Goal: Task Accomplishment & Management: Manage account settings

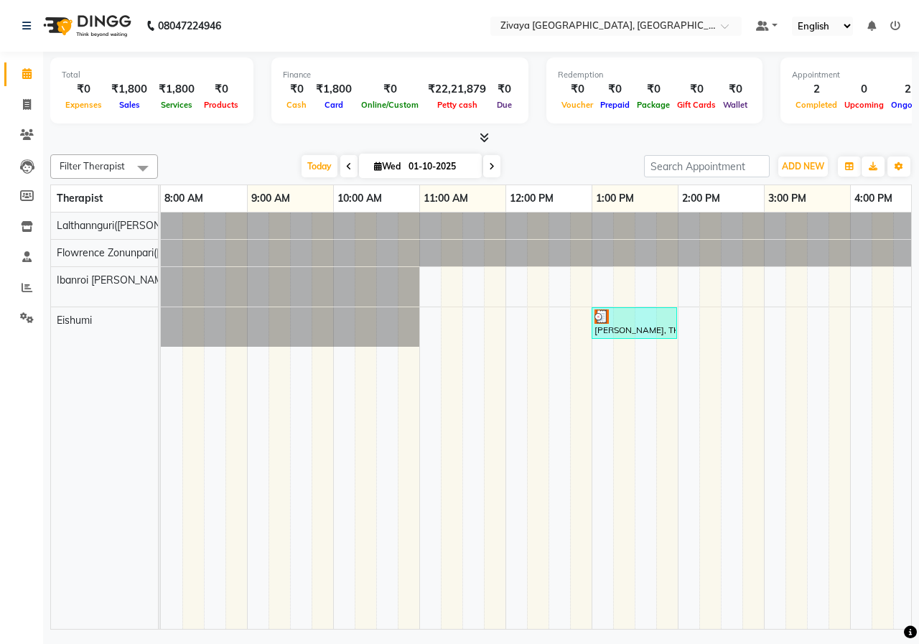
click at [430, 170] on input "01-10-2025" at bounding box center [440, 167] width 72 height 22
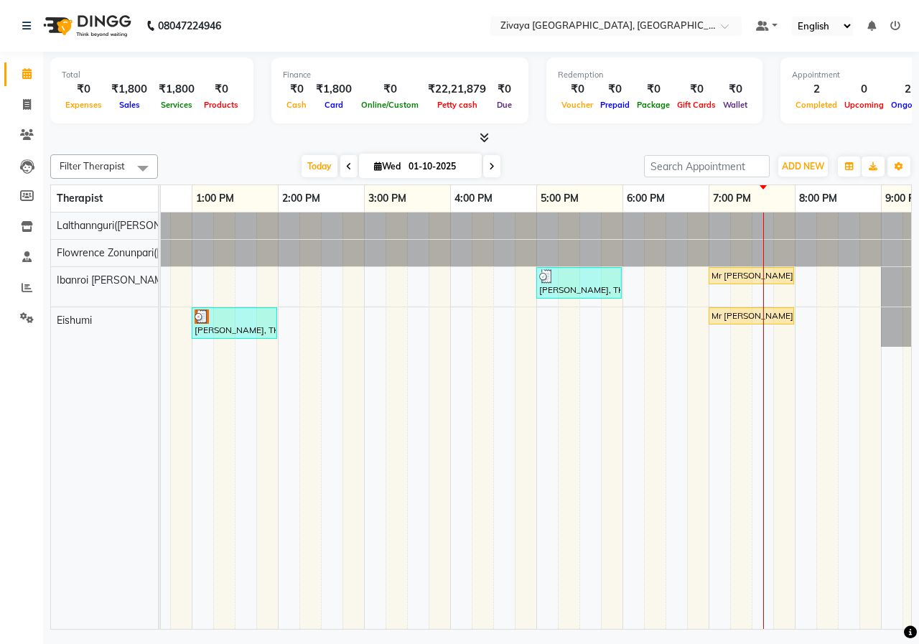
select select "10"
select select "2025"
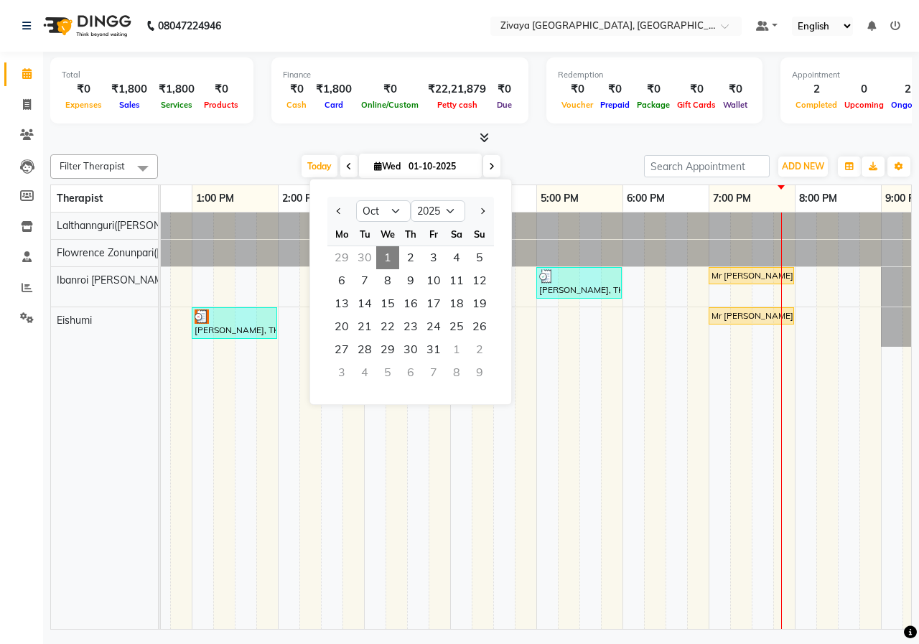
click at [612, 166] on div "[DATE] [DATE] Jan Feb Mar Apr May Jun [DATE] Aug Sep Oct Nov [DATE] 2016 2017 2…" at bounding box center [401, 167] width 472 height 22
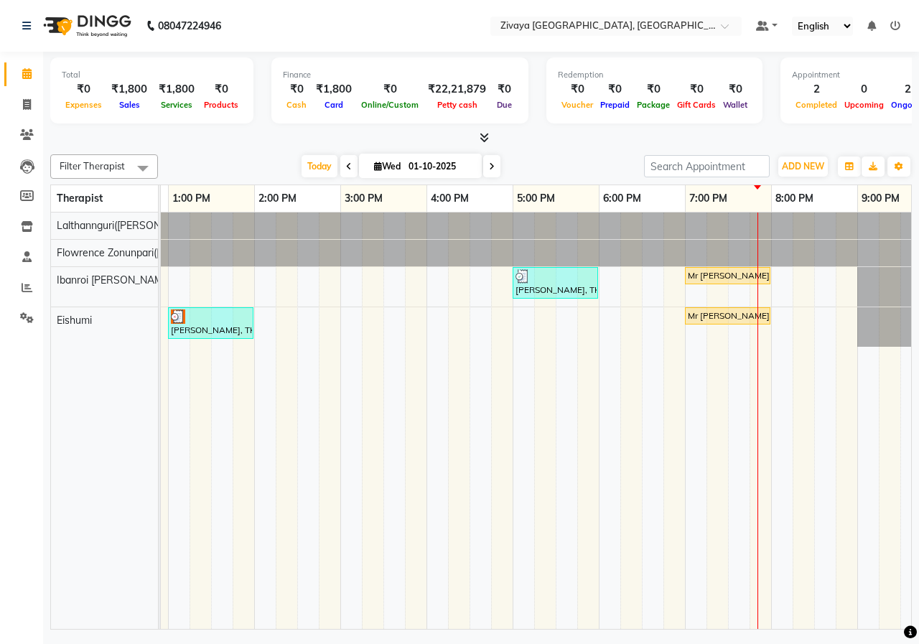
scroll to position [0, 0]
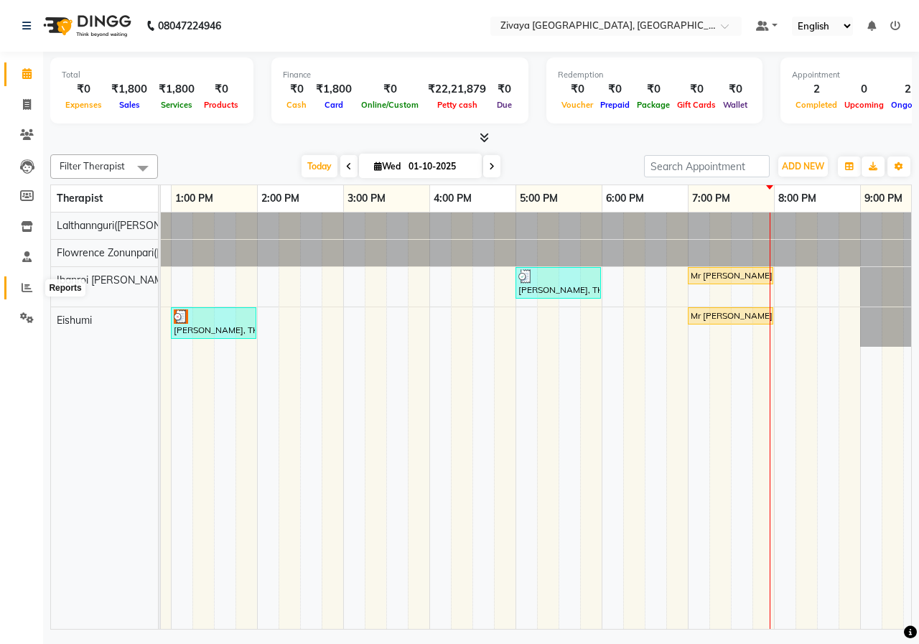
click at [29, 289] on icon at bounding box center [27, 287] width 11 height 11
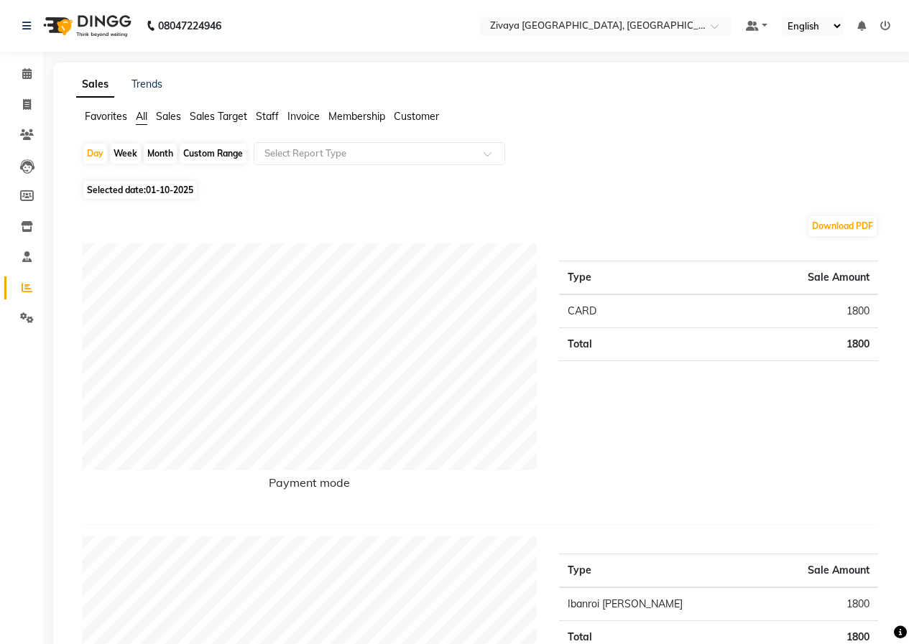
click at [100, 29] on img at bounding box center [86, 26] width 98 height 40
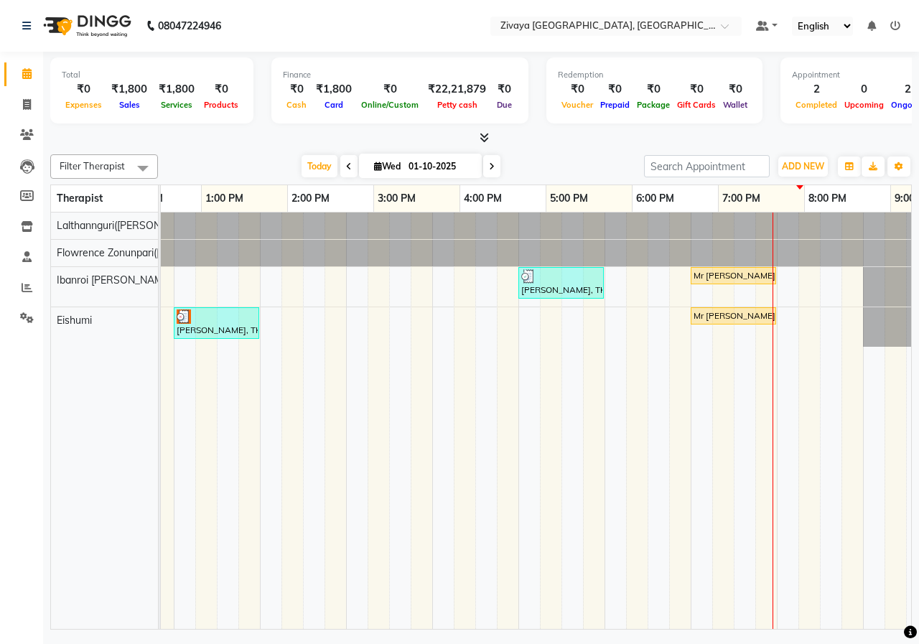
scroll to position [0, 418]
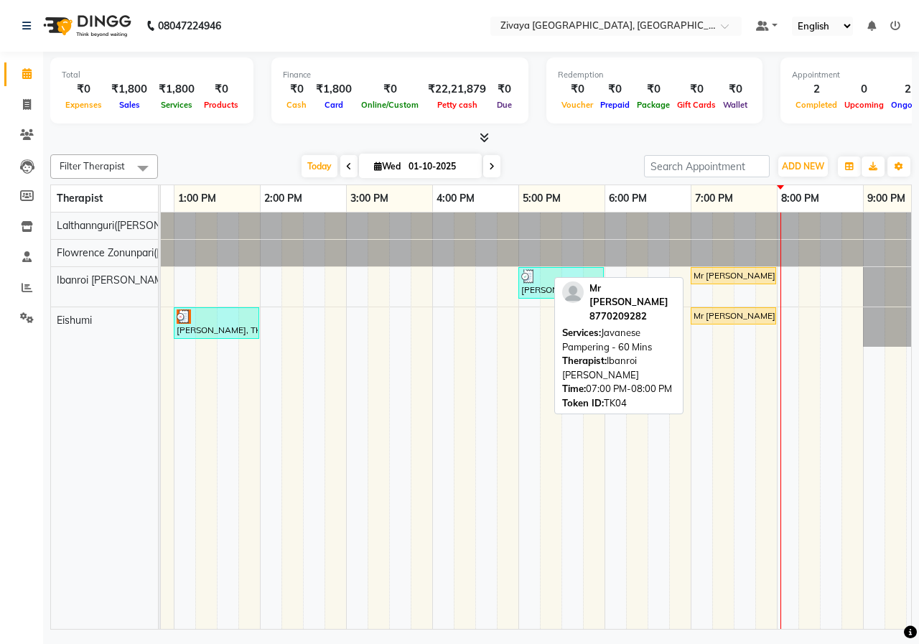
click at [730, 275] on div "Mr [PERSON_NAME], TK04, 07:00 PM-08:00 PM, Javanese Pampering - 60 Mins" at bounding box center [733, 275] width 83 height 13
select select "1"
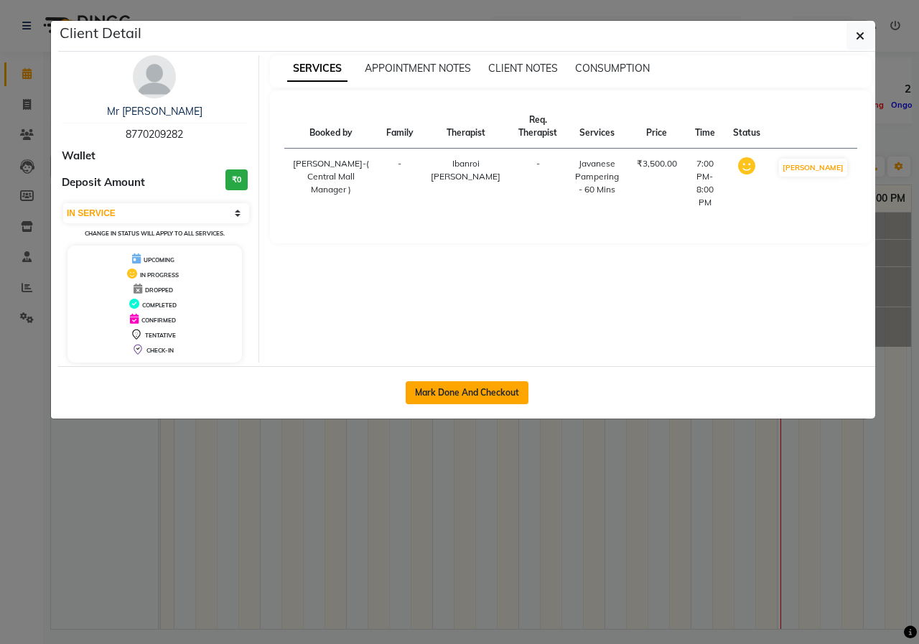
click at [488, 398] on button "Mark Done And Checkout" at bounding box center [467, 392] width 123 height 23
select select "service"
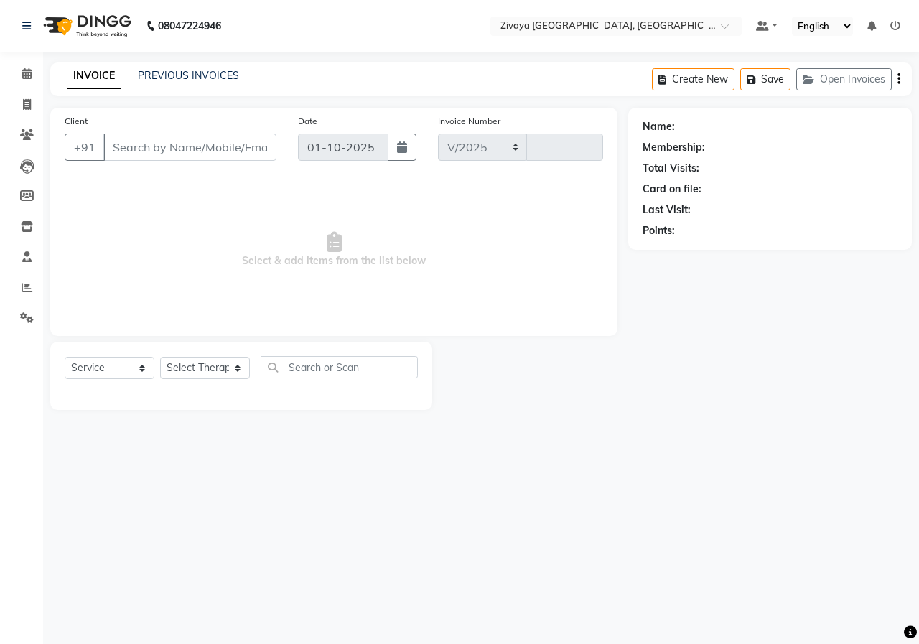
select select "6509"
type input "1007"
type input "8770209282"
select select "61776"
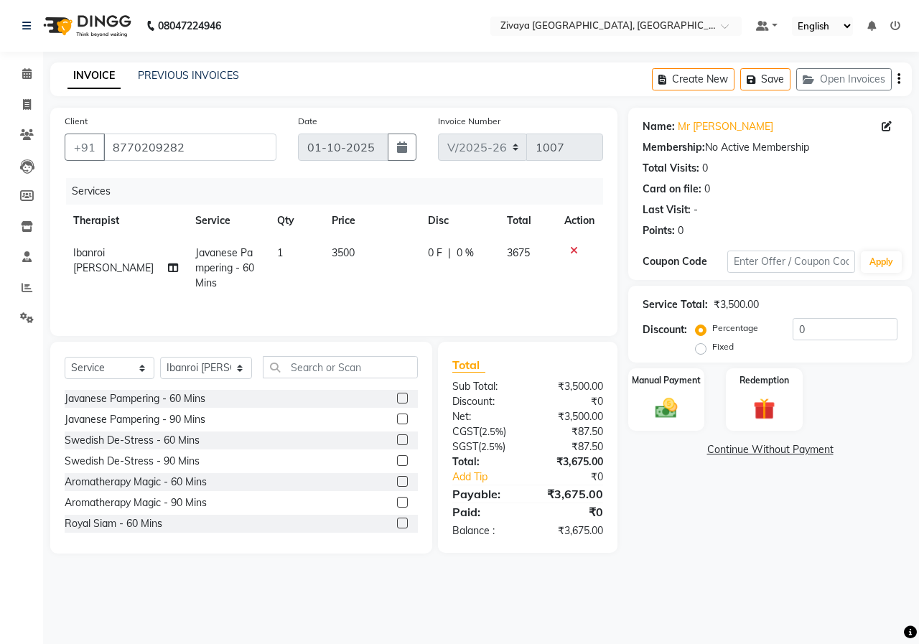
click at [713, 347] on label "Fixed" at bounding box center [724, 346] width 22 height 13
click at [705, 347] on input "Fixed" at bounding box center [704, 347] width 10 height 10
radio input "true"
click at [834, 323] on input "0" at bounding box center [845, 329] width 105 height 22
click at [820, 335] on input "34" at bounding box center [845, 329] width 105 height 22
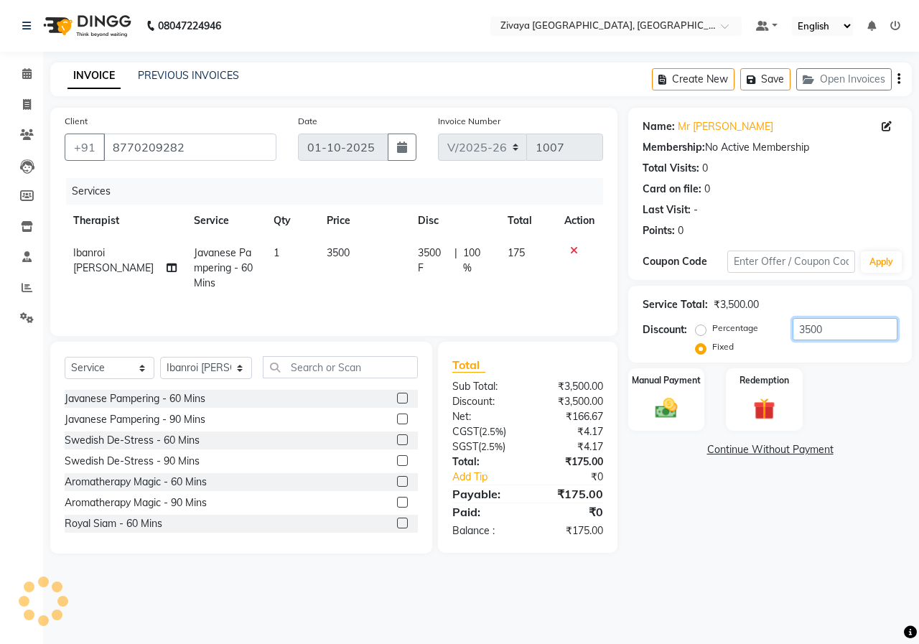
type input "3500"
click at [99, 28] on img at bounding box center [86, 26] width 98 height 40
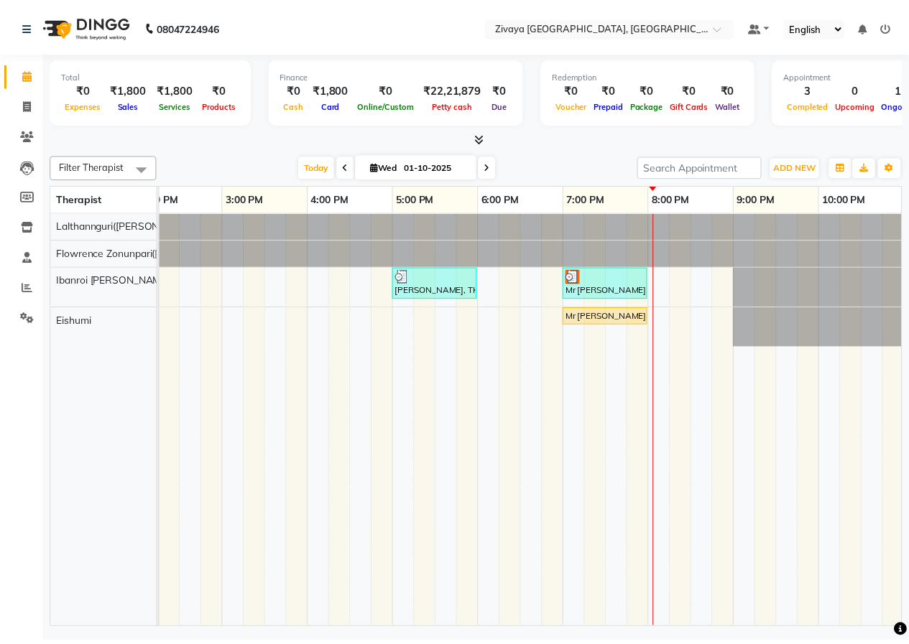
scroll to position [0, 538]
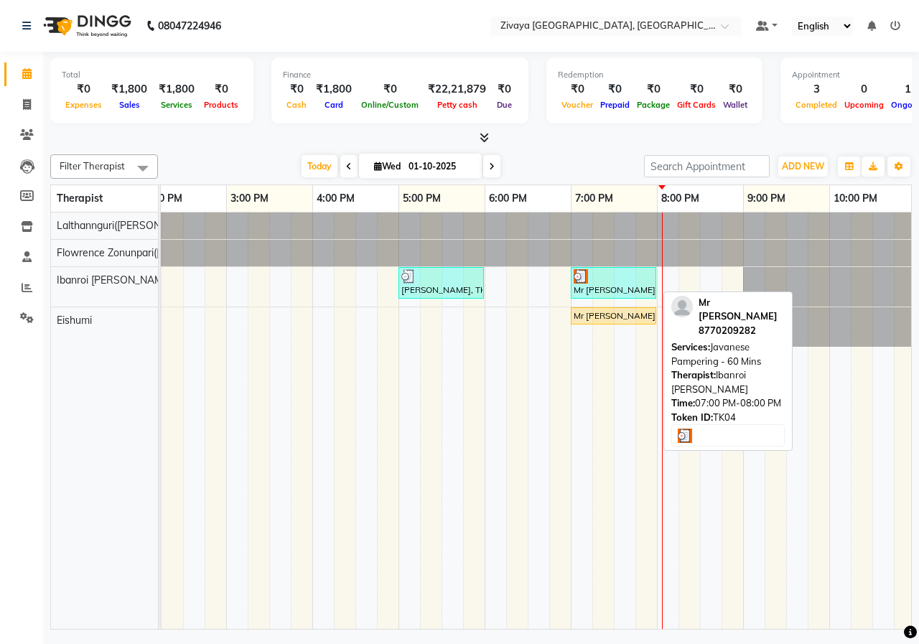
click at [598, 283] on div "Mr [PERSON_NAME], TK04, 07:00 PM-08:00 PM, Javanese Pampering - 60 Mins" at bounding box center [613, 282] width 83 height 27
select select "3"
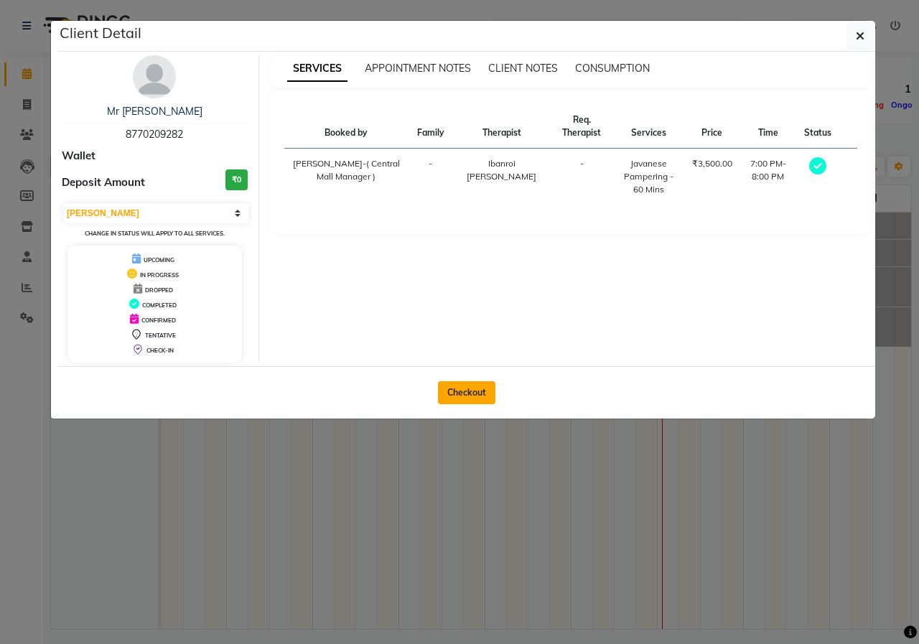
click at [483, 386] on button "Checkout" at bounding box center [466, 392] width 57 height 23
select select "6509"
select select "service"
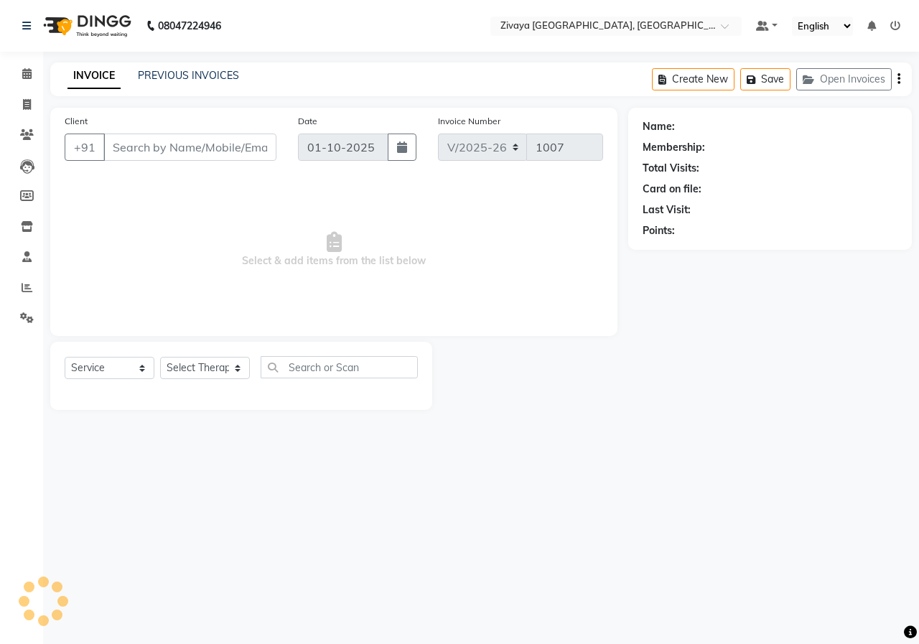
type input "8770209282"
select select "61776"
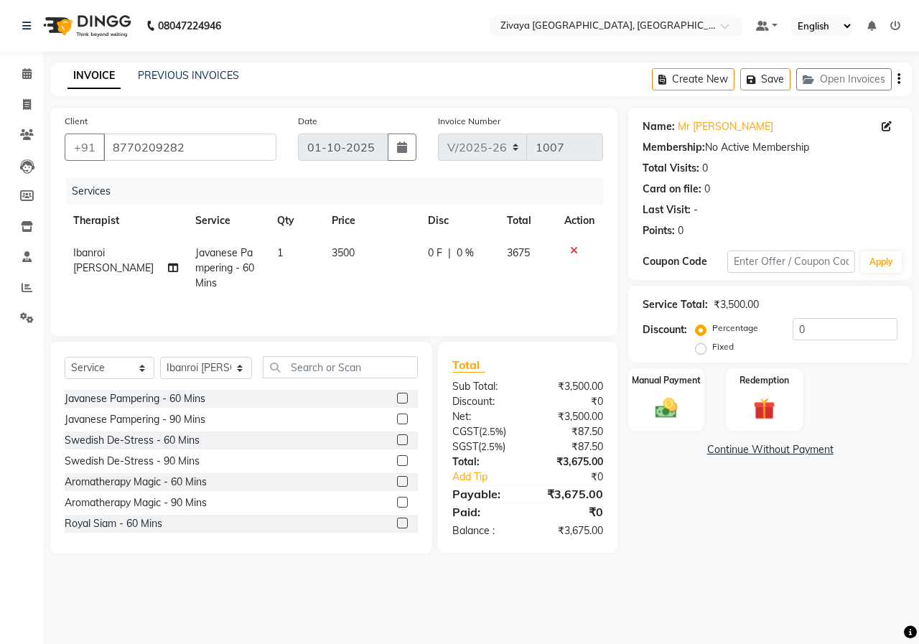
click at [713, 349] on label "Fixed" at bounding box center [724, 346] width 22 height 13
click at [704, 349] on input "Fixed" at bounding box center [704, 347] width 10 height 10
radio input "true"
click at [839, 330] on input "0" at bounding box center [845, 329] width 105 height 22
type input "1750"
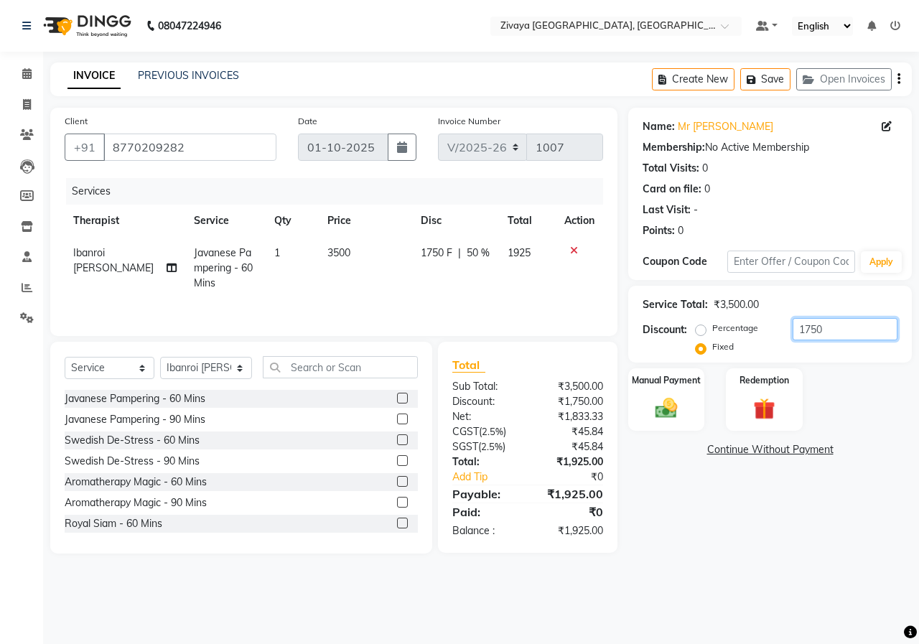
click at [839, 330] on input "1750" at bounding box center [845, 329] width 105 height 22
type input "1925"
click at [689, 402] on div "Manual Payment" at bounding box center [667, 400] width 80 height 66
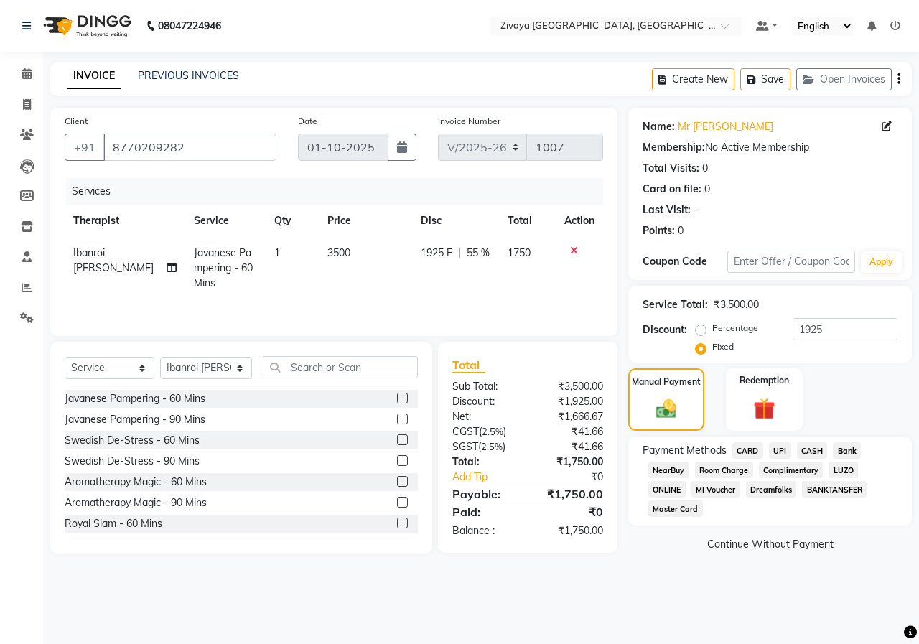
click at [775, 451] on span "UPI" at bounding box center [780, 450] width 22 height 17
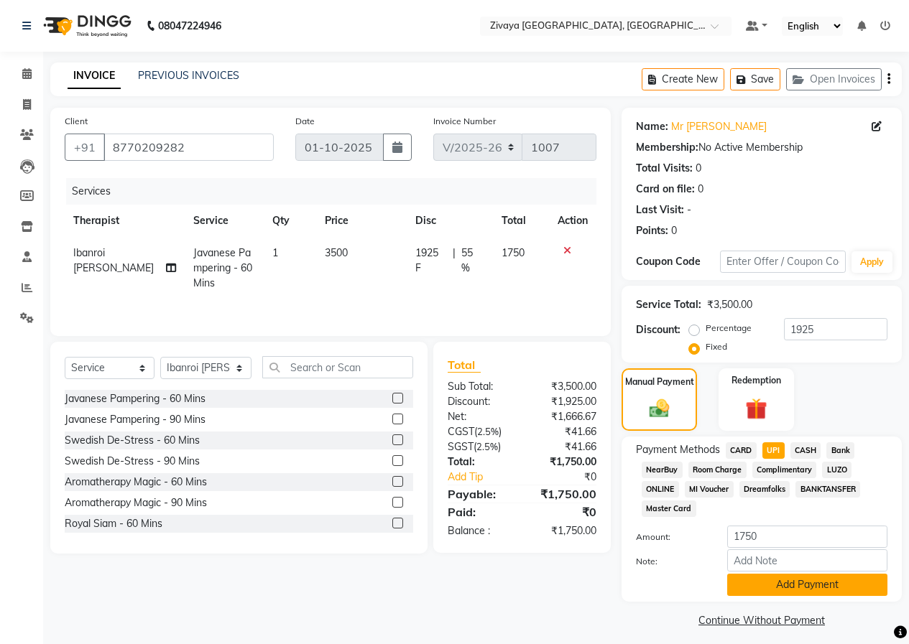
click at [792, 582] on button "Add Payment" at bounding box center [807, 585] width 160 height 22
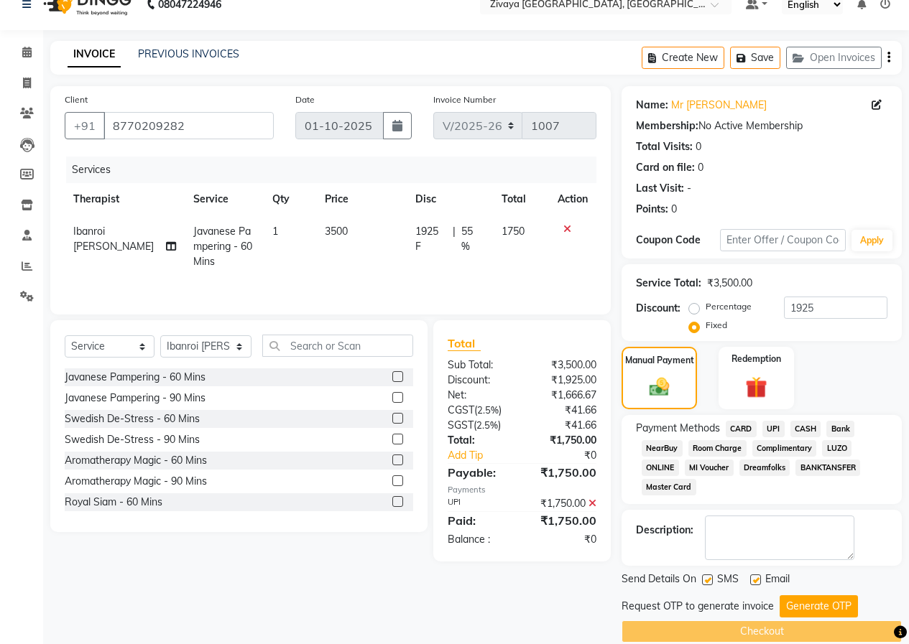
scroll to position [42, 0]
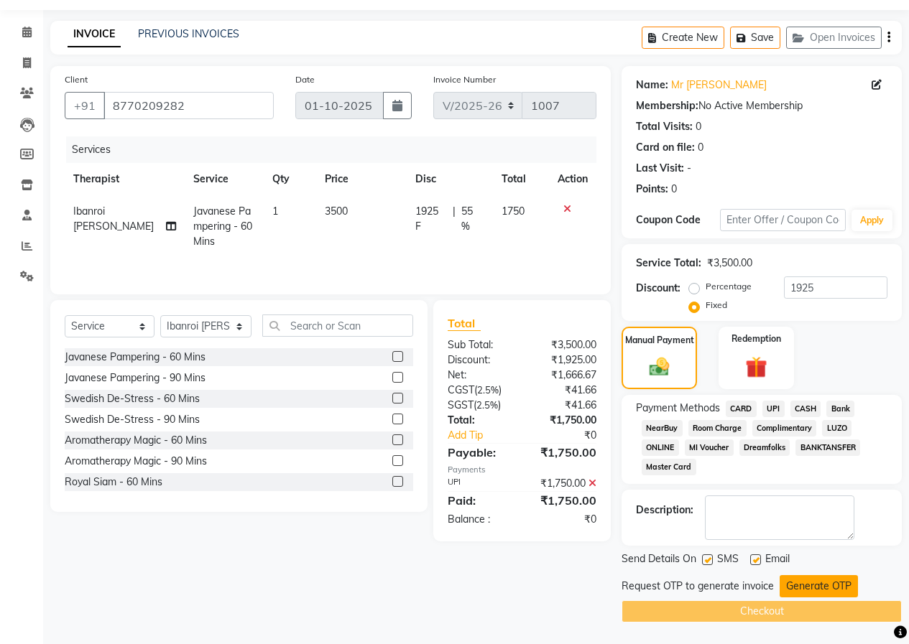
click at [807, 585] on button "Generate OTP" at bounding box center [818, 586] width 78 height 22
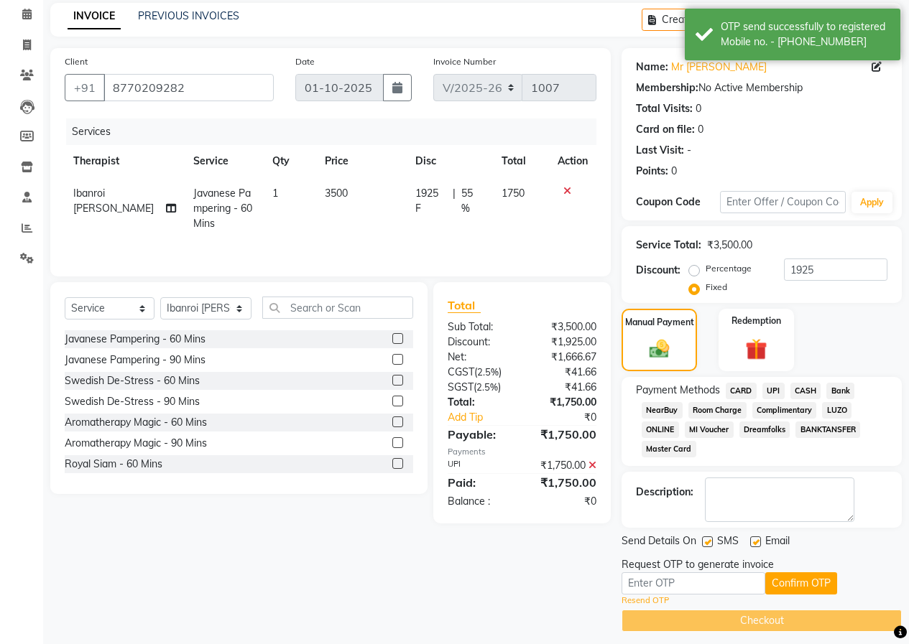
scroll to position [69, 0]
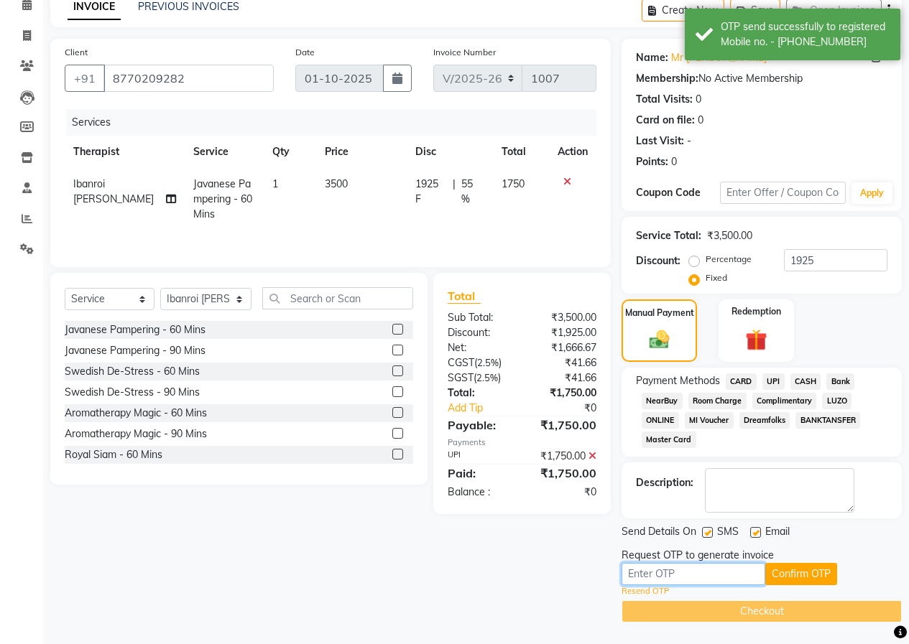
click at [736, 573] on input "text" at bounding box center [693, 574] width 144 height 22
type input "2334"
click at [799, 570] on button "Confirm OTP" at bounding box center [801, 574] width 72 height 22
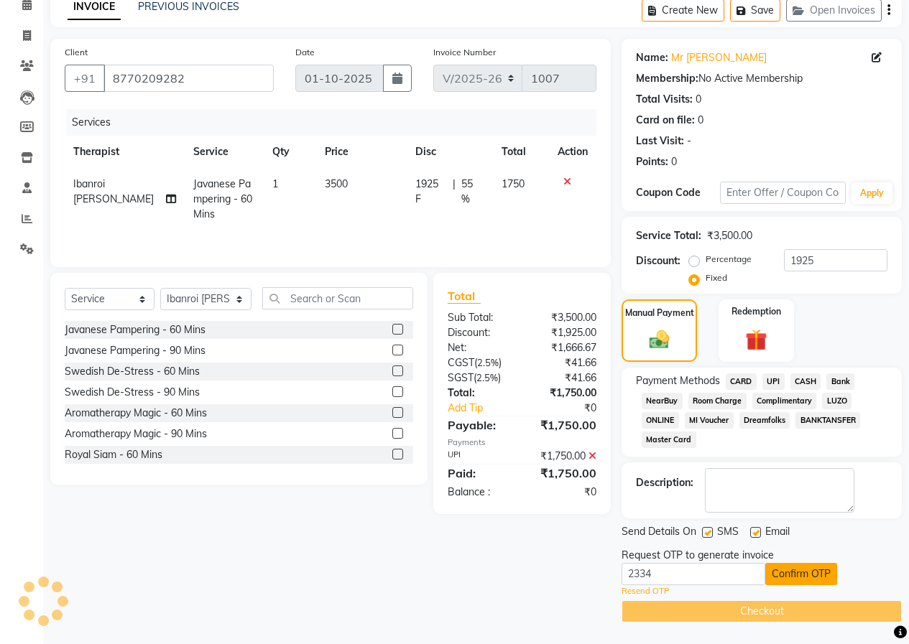
scroll to position [14, 0]
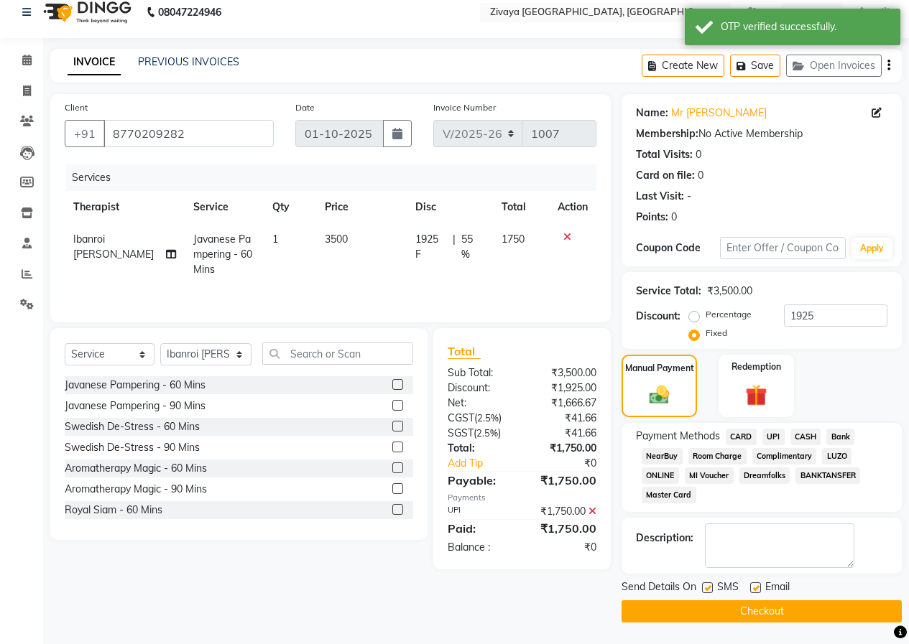
click at [744, 609] on button "Checkout" at bounding box center [761, 611] width 280 height 22
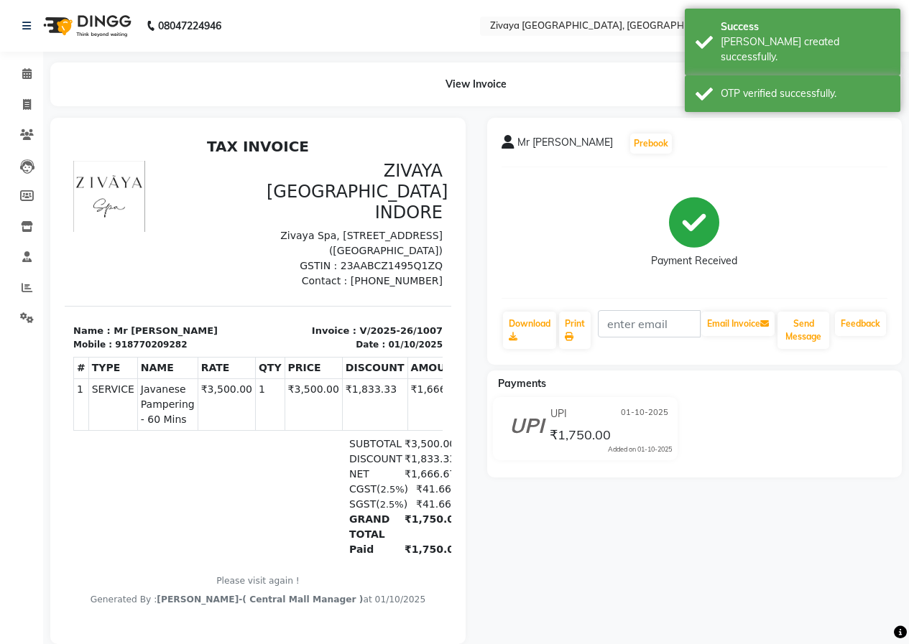
click at [93, 34] on img at bounding box center [86, 26] width 98 height 40
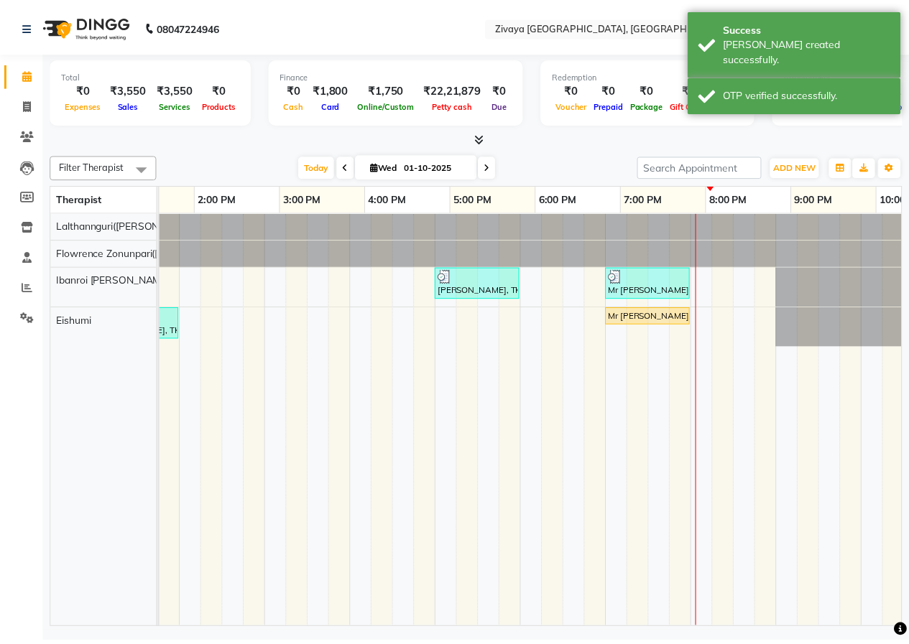
scroll to position [0, 497]
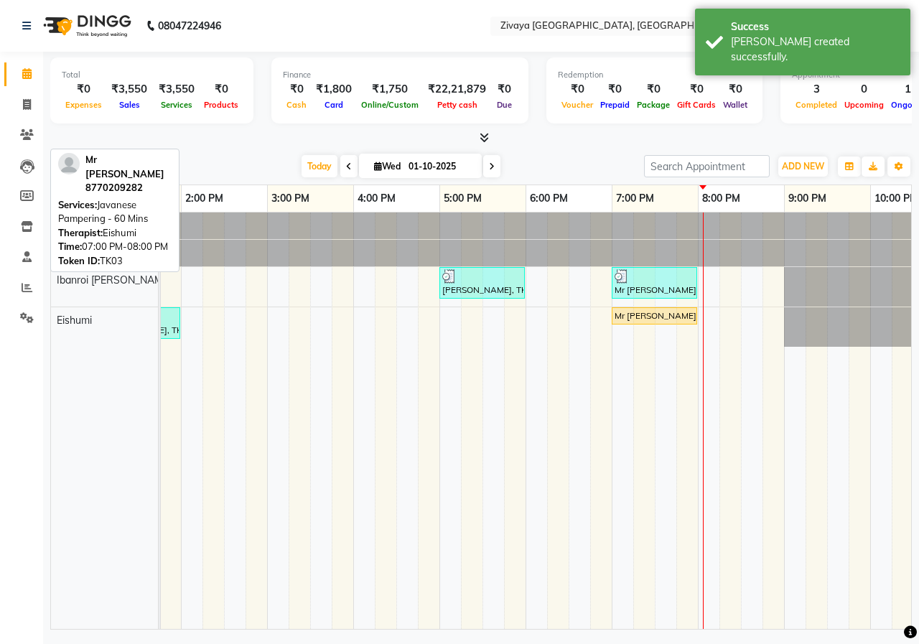
click at [641, 318] on div "Mr [PERSON_NAME], TK03, 07:00 PM-08:00 PM, Javanese Pampering - 60 Mins" at bounding box center [654, 316] width 83 height 13
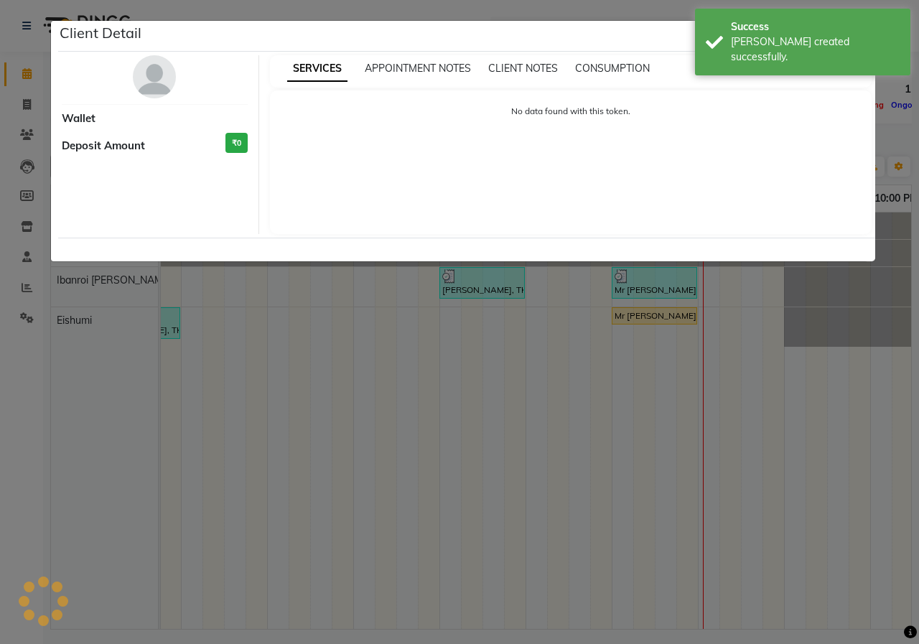
select select "1"
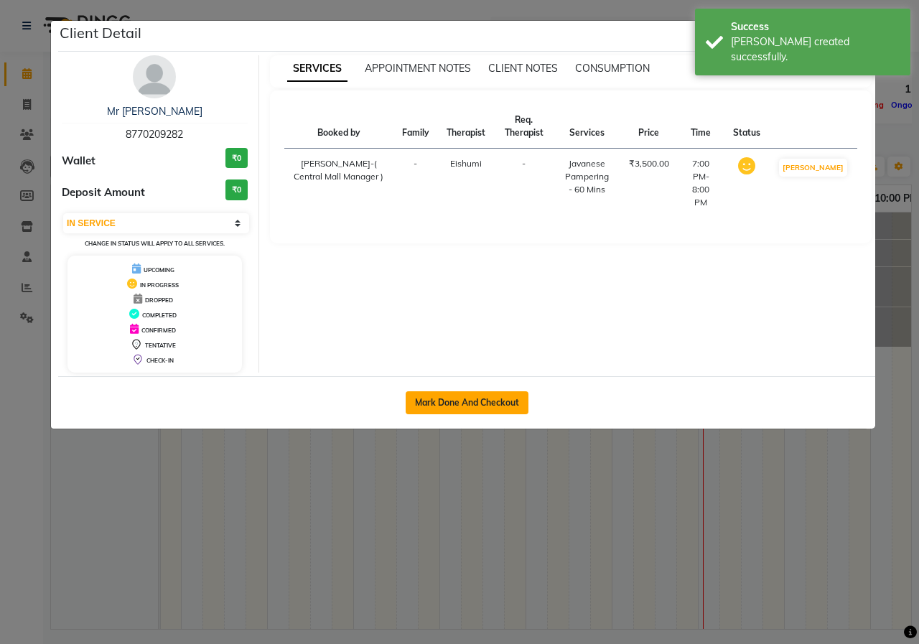
click at [516, 402] on button "Mark Done And Checkout" at bounding box center [467, 402] width 123 height 23
select select "service"
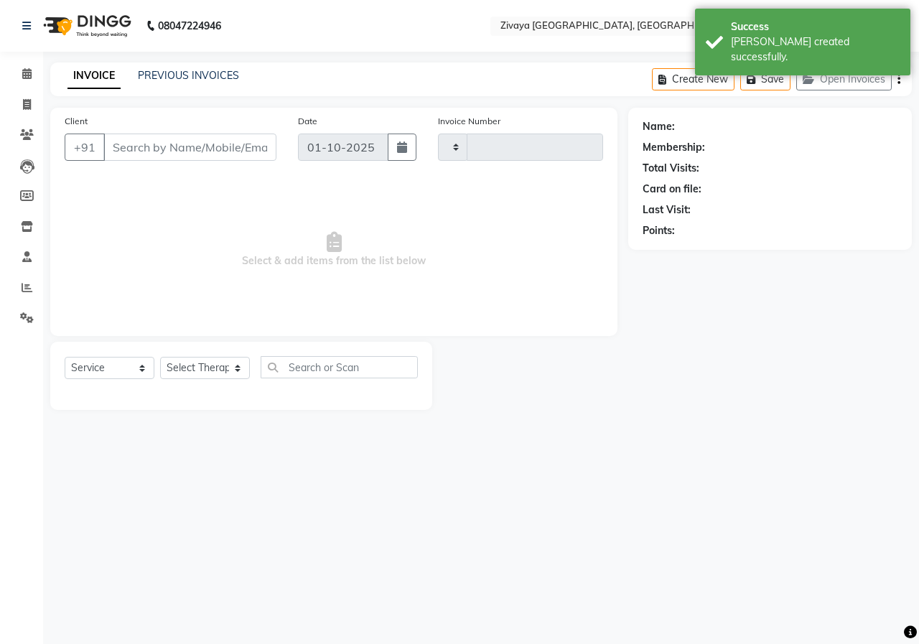
type input "1008"
select select "6509"
type input "8770209282"
select select "79832"
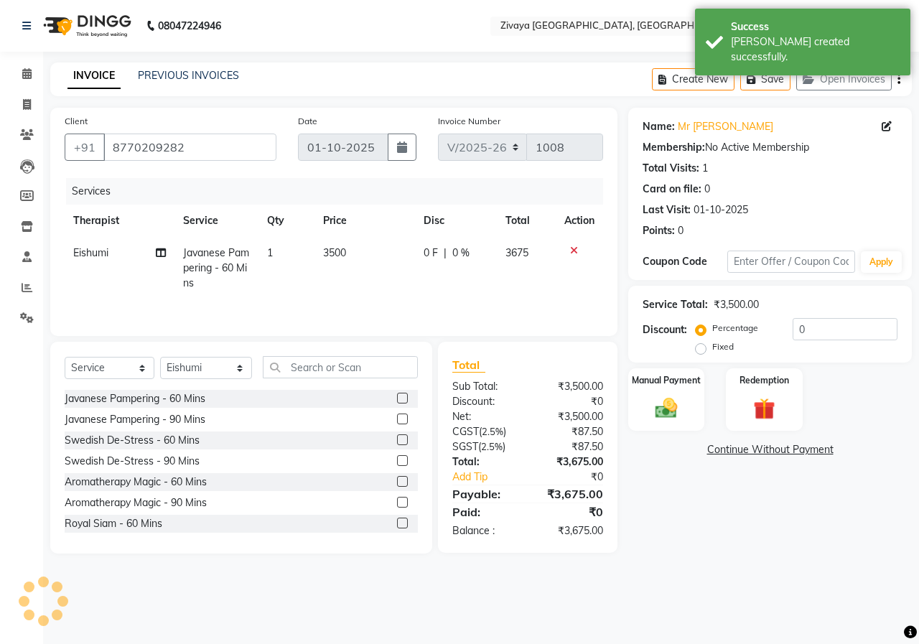
click at [713, 348] on label "Fixed" at bounding box center [724, 346] width 22 height 13
click at [704, 348] on input "Fixed" at bounding box center [704, 347] width 10 height 10
radio input "true"
click at [818, 335] on input "0" at bounding box center [845, 329] width 105 height 22
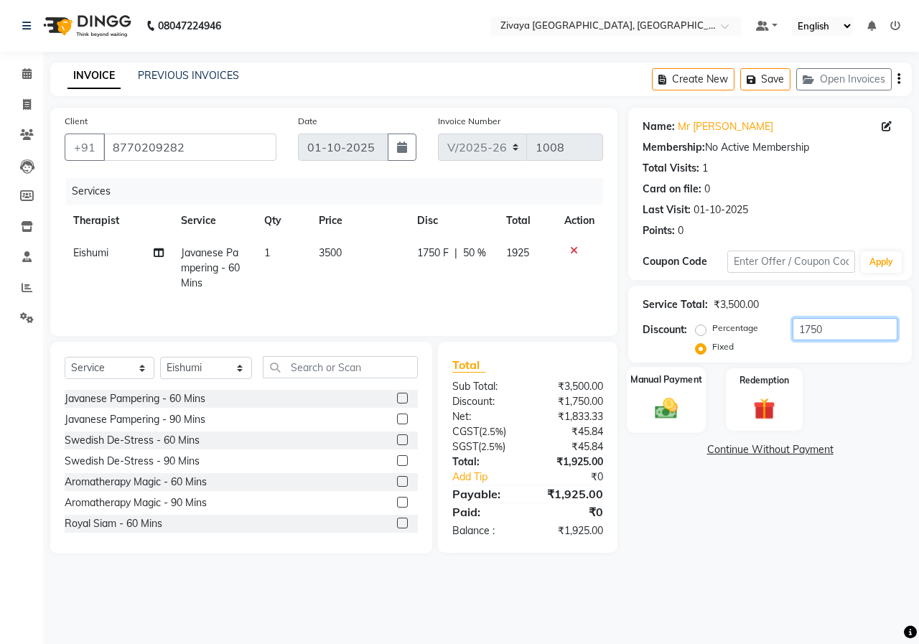
type input "1750"
click at [685, 411] on div "Manual Payment" at bounding box center [667, 400] width 80 height 66
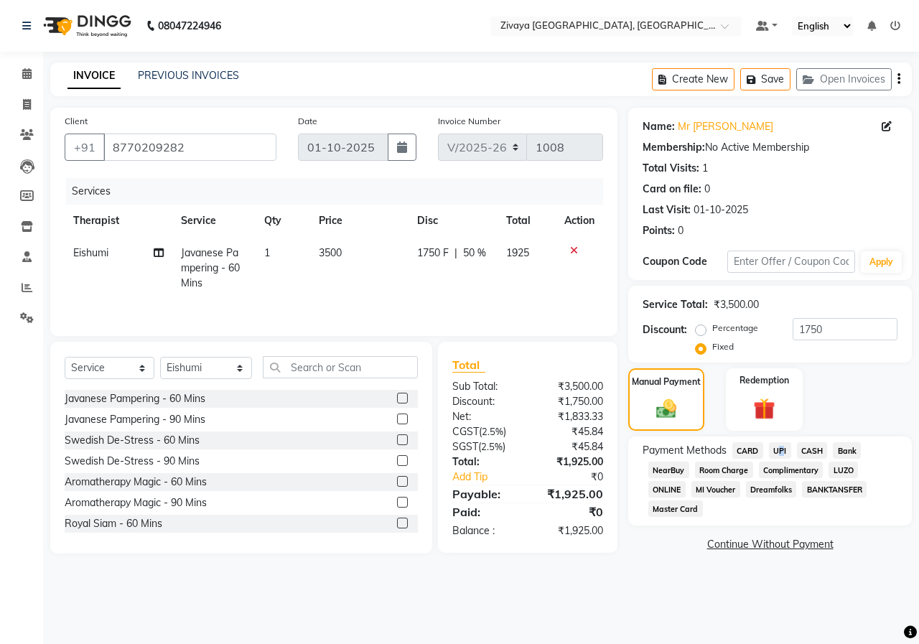
click at [777, 451] on span "UPI" at bounding box center [780, 450] width 22 height 17
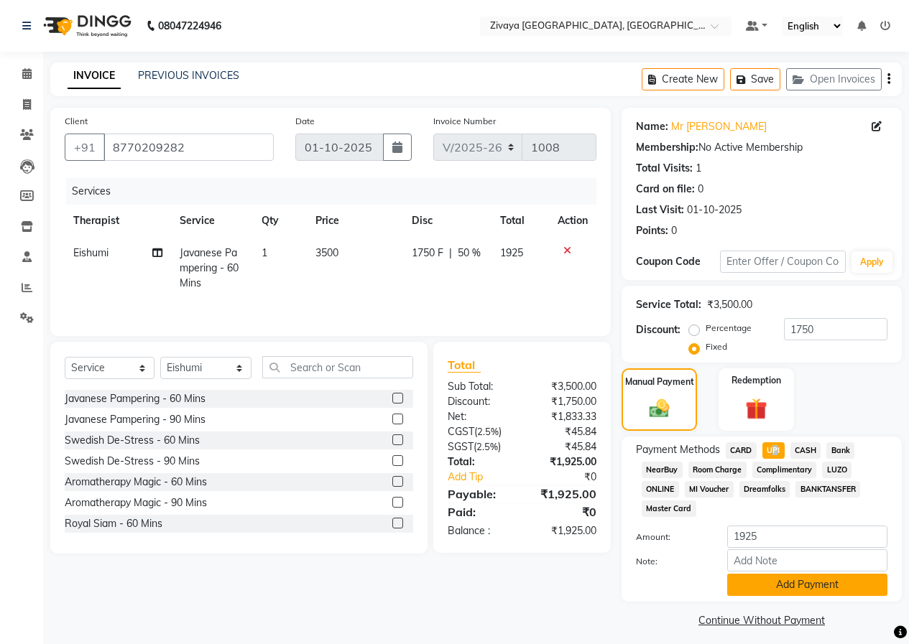
click at [815, 585] on button "Add Payment" at bounding box center [807, 585] width 160 height 22
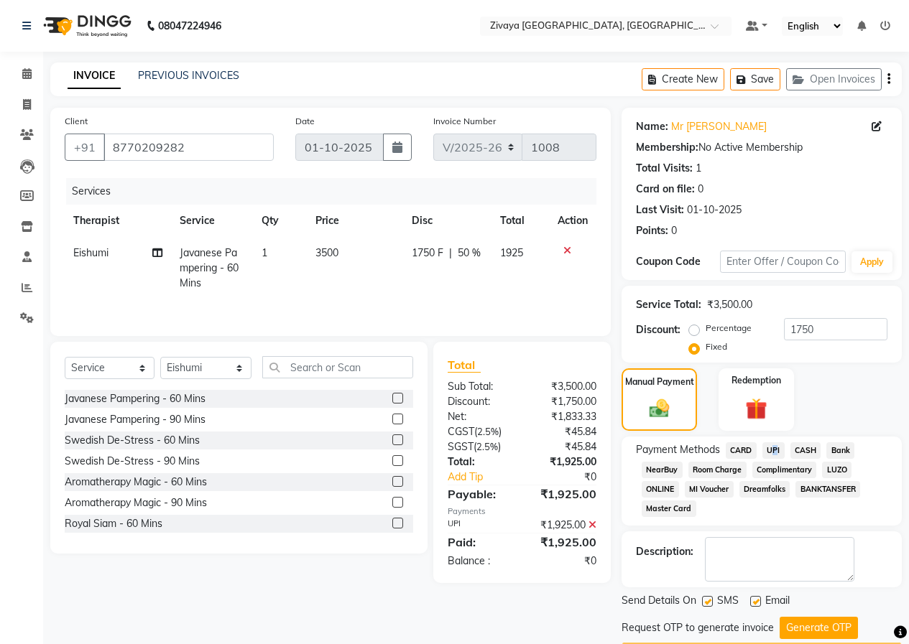
click at [98, 42] on img at bounding box center [86, 26] width 98 height 40
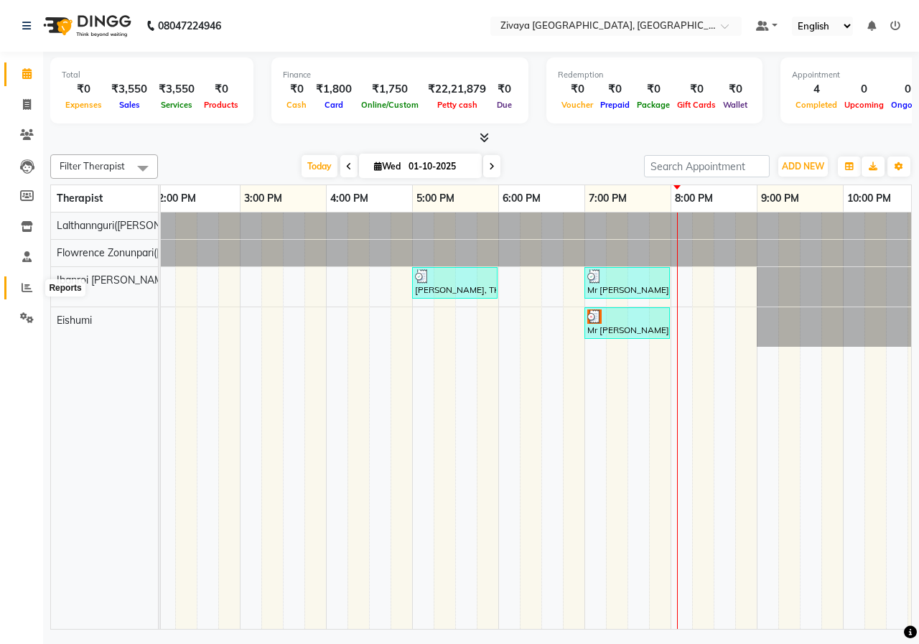
click at [27, 287] on icon at bounding box center [27, 287] width 11 height 11
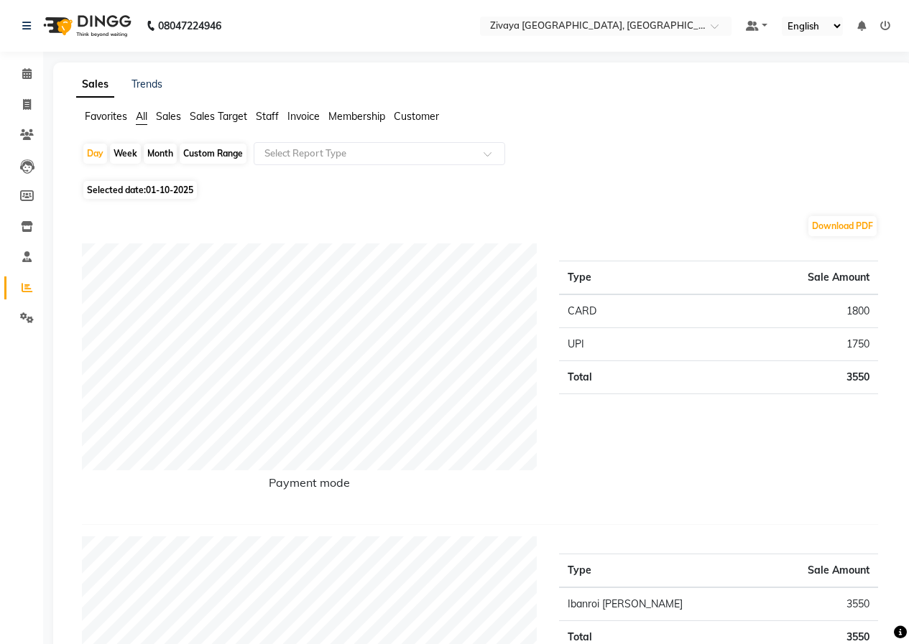
click at [103, 27] on img at bounding box center [86, 26] width 98 height 40
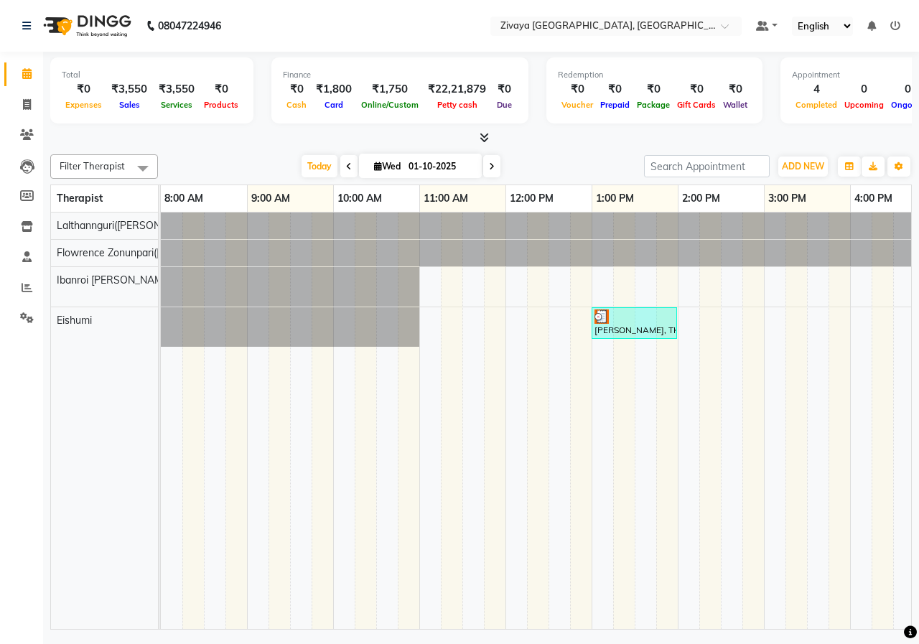
scroll to position [0, 111]
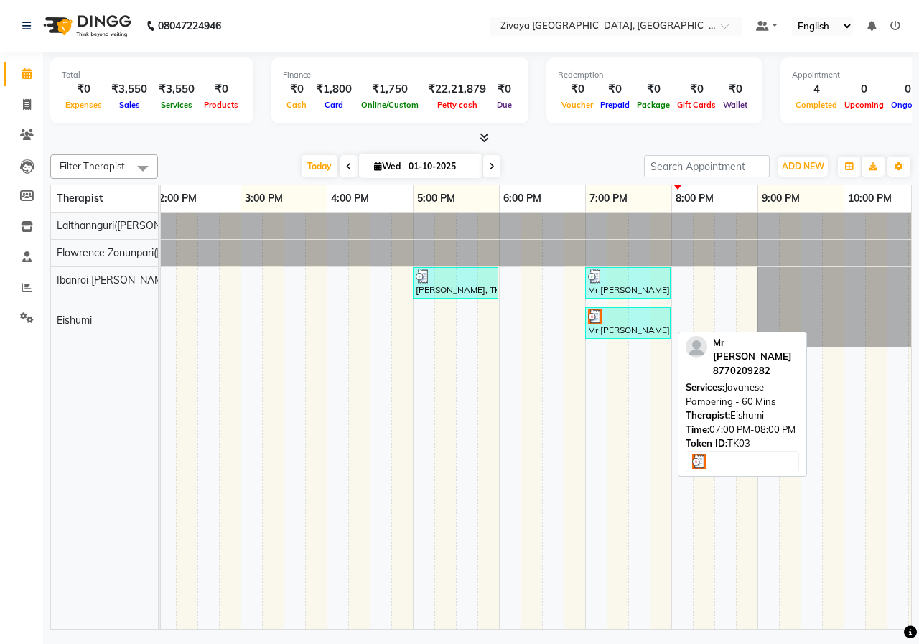
click at [625, 329] on div "Mr [PERSON_NAME], TK03, 07:00 PM-08:00 PM, Javanese Pampering - 60 Mins" at bounding box center [628, 323] width 83 height 27
select select "3"
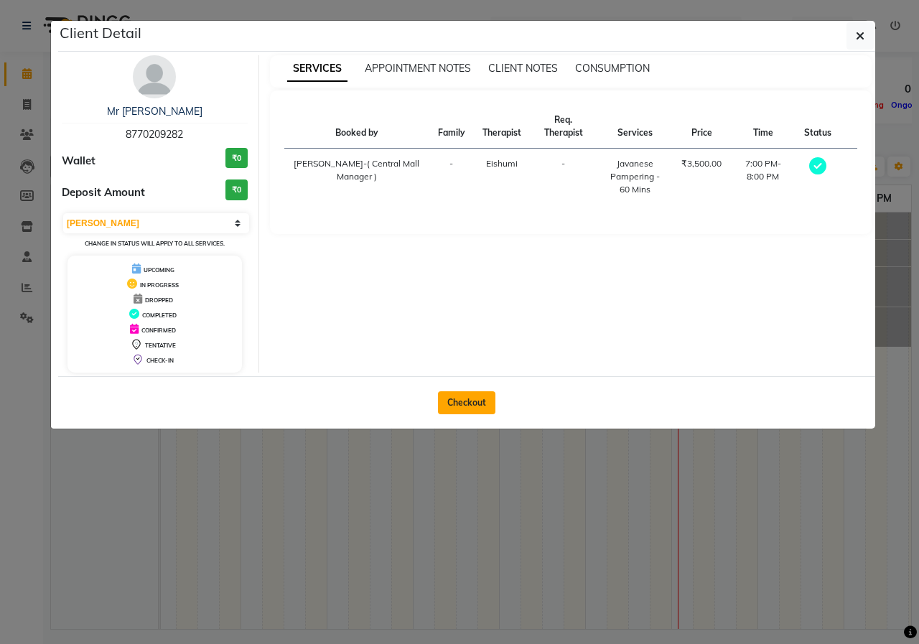
click at [477, 407] on button "Checkout" at bounding box center [466, 402] width 57 height 23
select select "service"
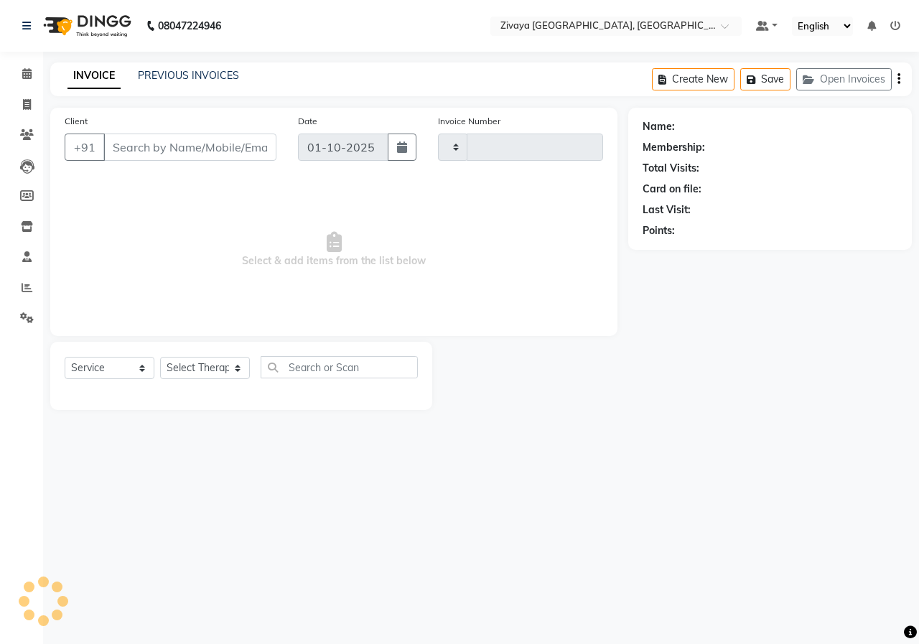
type input "1008"
select select "6509"
type input "8770209282"
select select "79832"
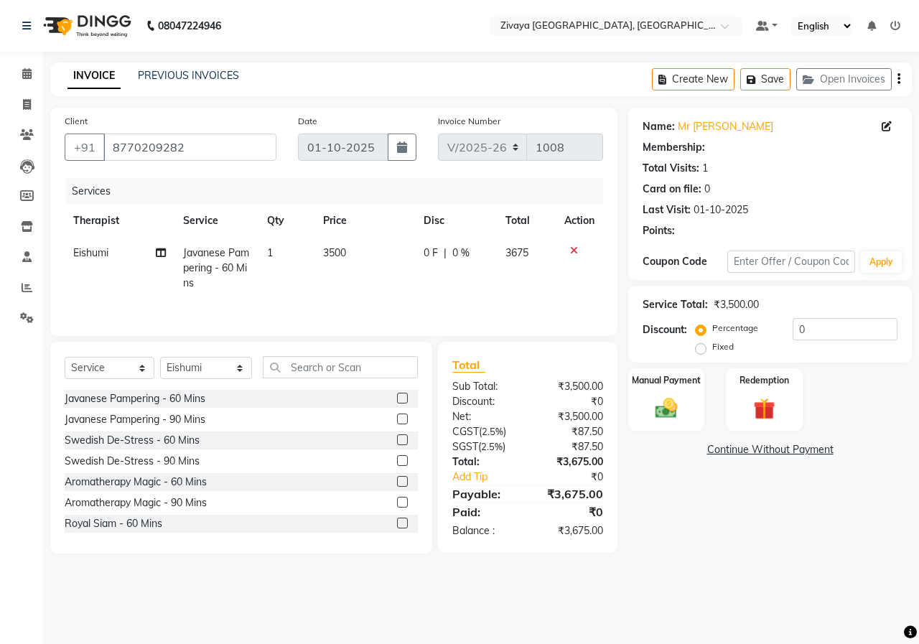
click at [713, 350] on label "Fixed" at bounding box center [724, 346] width 22 height 13
click at [702, 350] on input "Fixed" at bounding box center [704, 347] width 10 height 10
radio input "true"
click at [848, 325] on input "0" at bounding box center [845, 329] width 105 height 22
type input "1"
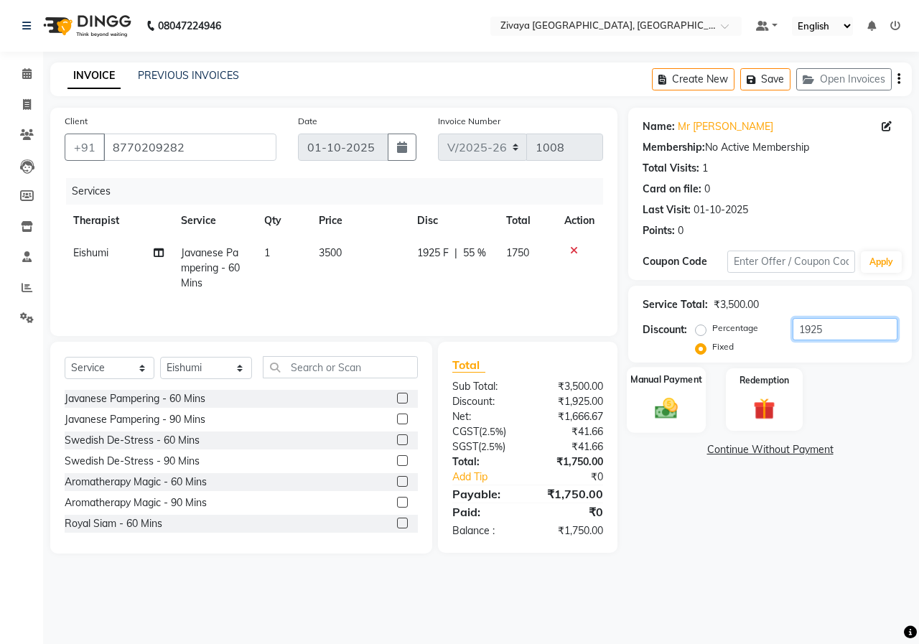
type input "1925"
click at [659, 414] on img at bounding box center [666, 408] width 37 height 27
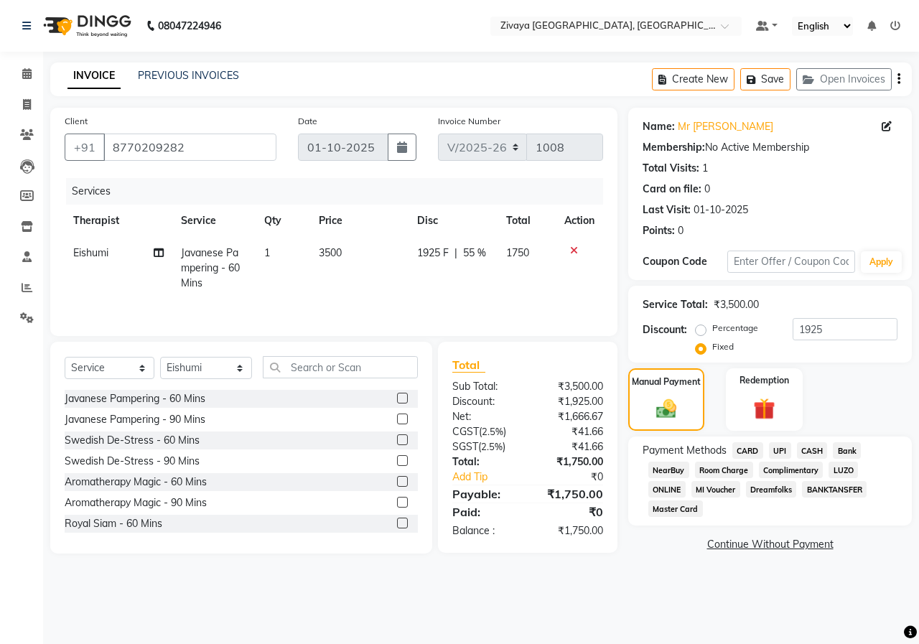
click at [776, 455] on span "UPI" at bounding box center [780, 450] width 22 height 17
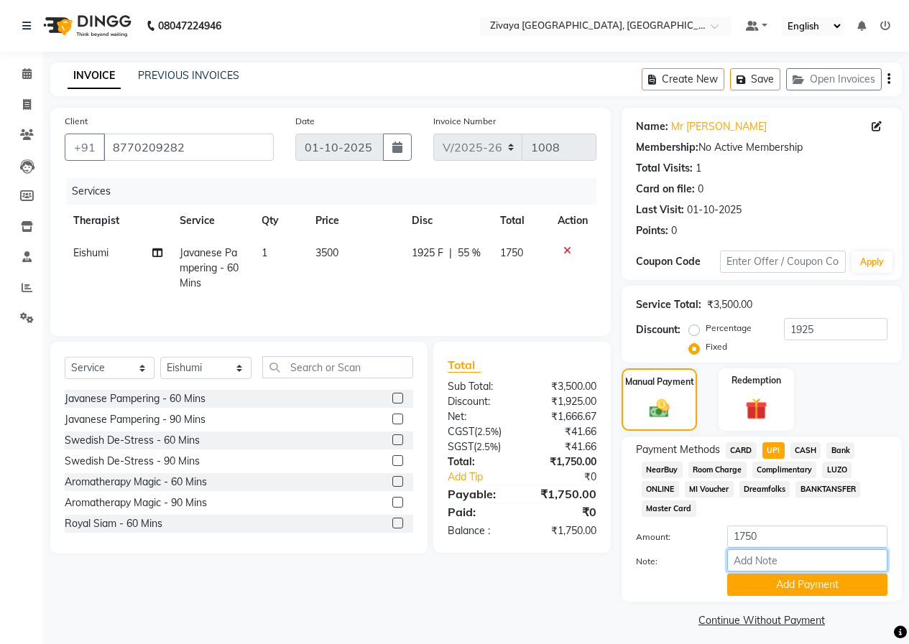
click at [803, 566] on input "Note:" at bounding box center [807, 560] width 160 height 22
click at [808, 577] on button "Add Payment" at bounding box center [807, 585] width 160 height 22
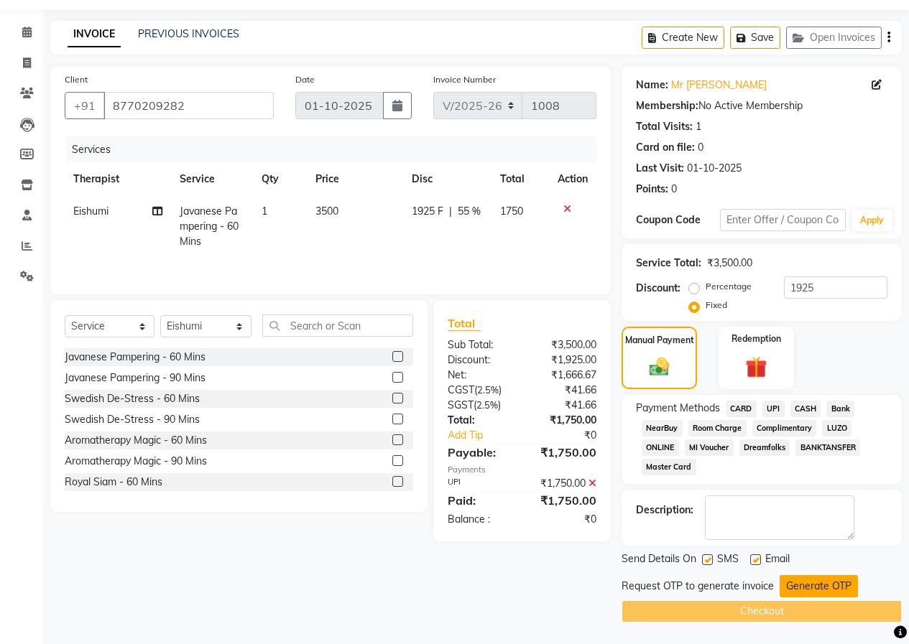
click at [815, 588] on button "Generate OTP" at bounding box center [818, 586] width 78 height 22
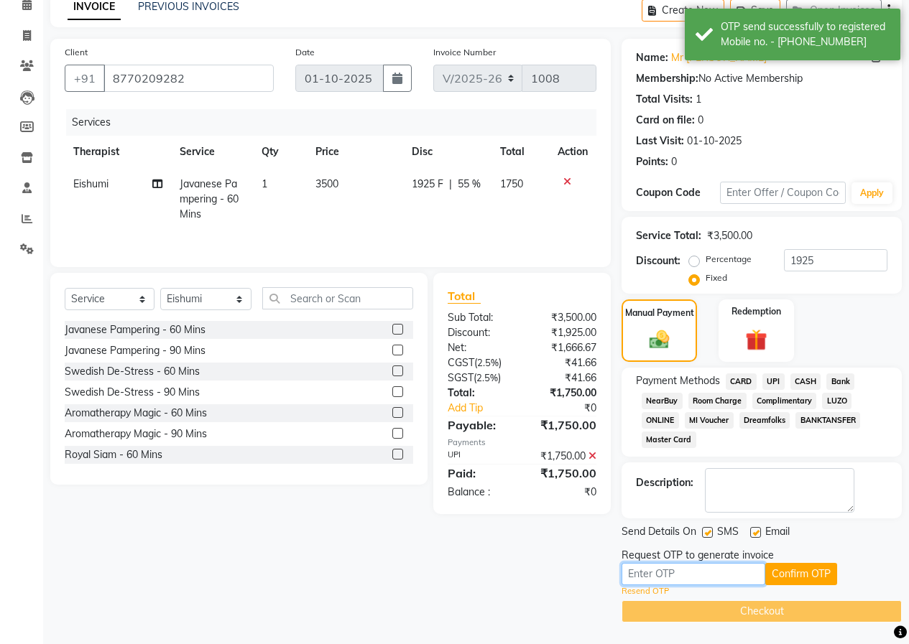
click at [727, 578] on input "text" at bounding box center [693, 574] width 144 height 22
type input "9226"
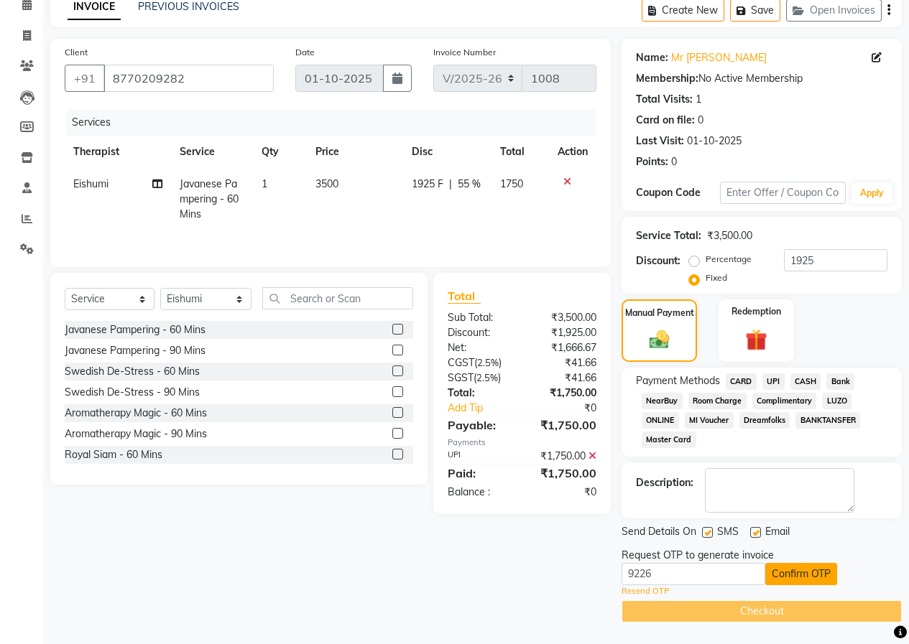
click at [776, 567] on button "Confirm OTP" at bounding box center [801, 574] width 72 height 22
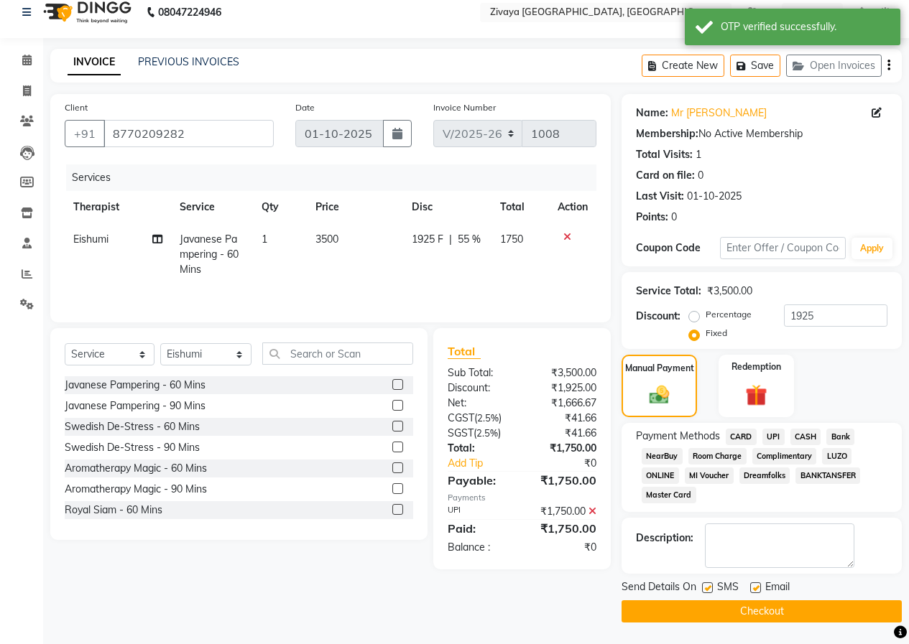
click at [774, 614] on button "Checkout" at bounding box center [761, 611] width 280 height 22
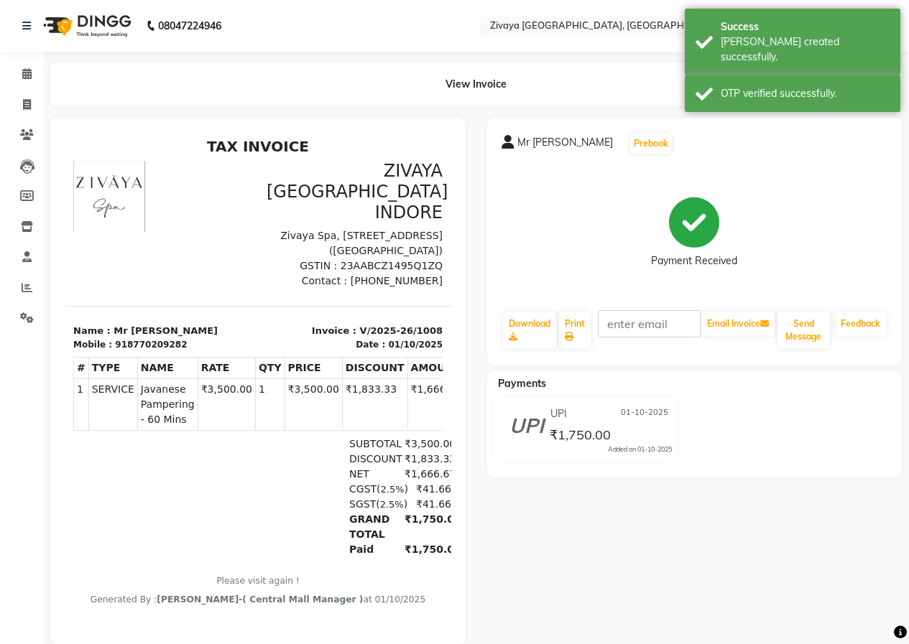
click at [70, 39] on img at bounding box center [86, 26] width 98 height 40
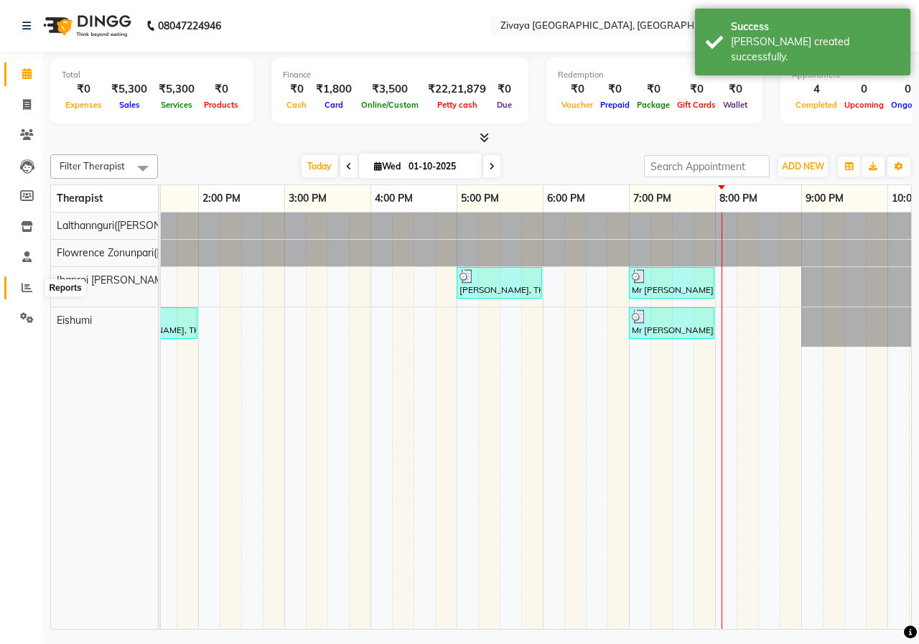
click at [25, 287] on icon at bounding box center [27, 287] width 11 height 11
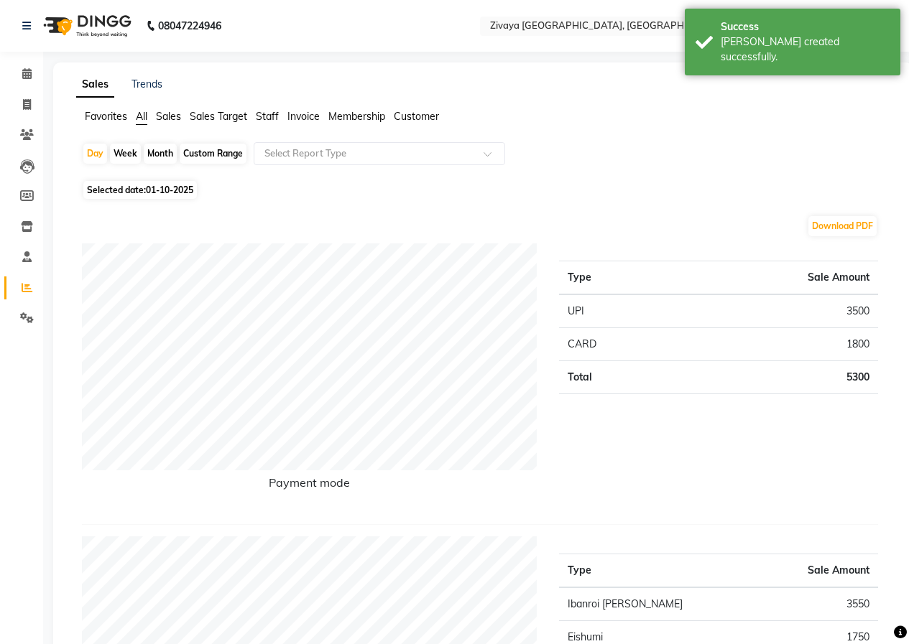
click at [93, 34] on img at bounding box center [86, 26] width 98 height 40
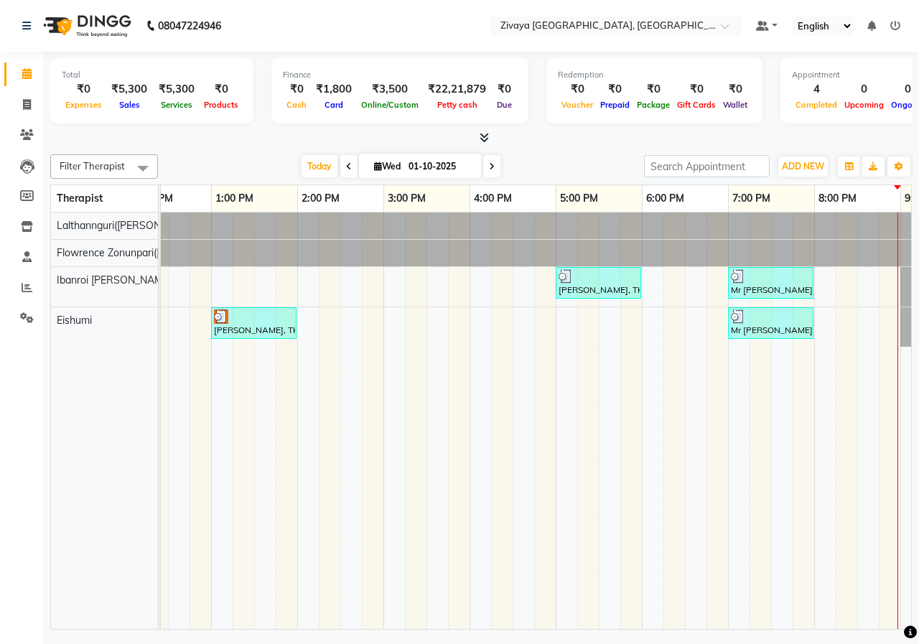
scroll to position [0, 414]
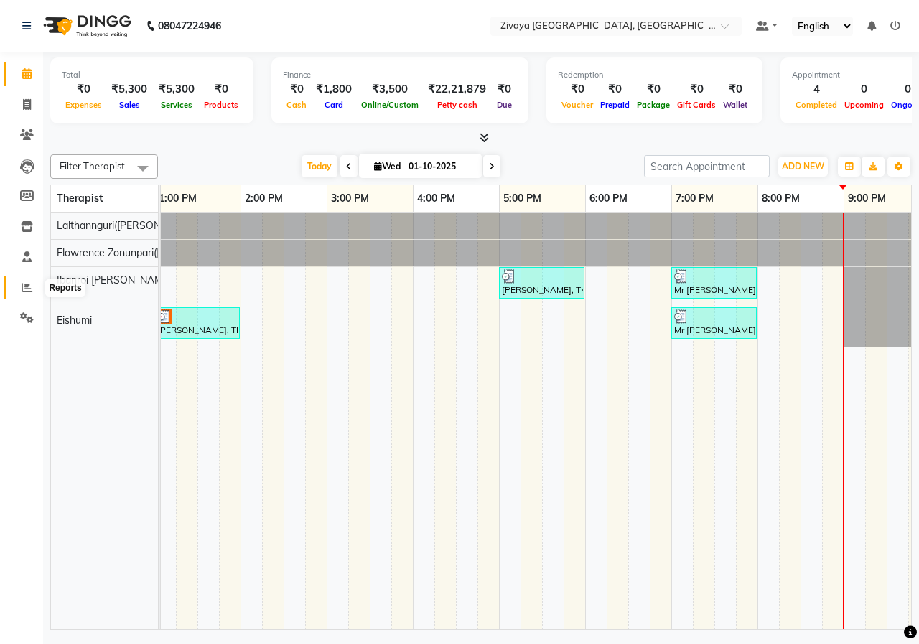
click at [24, 294] on span at bounding box center [26, 288] width 25 height 17
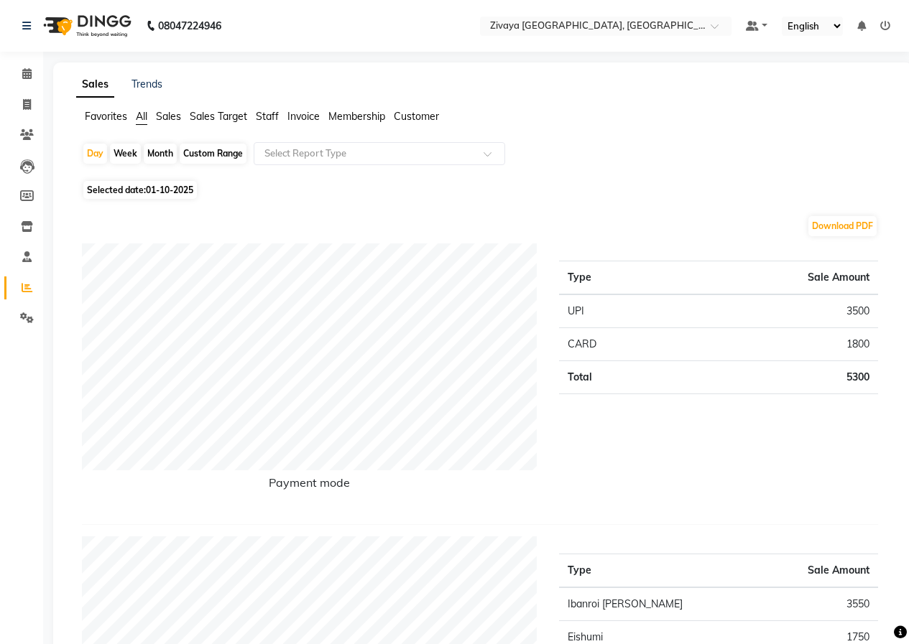
click at [94, 27] on img at bounding box center [86, 26] width 98 height 40
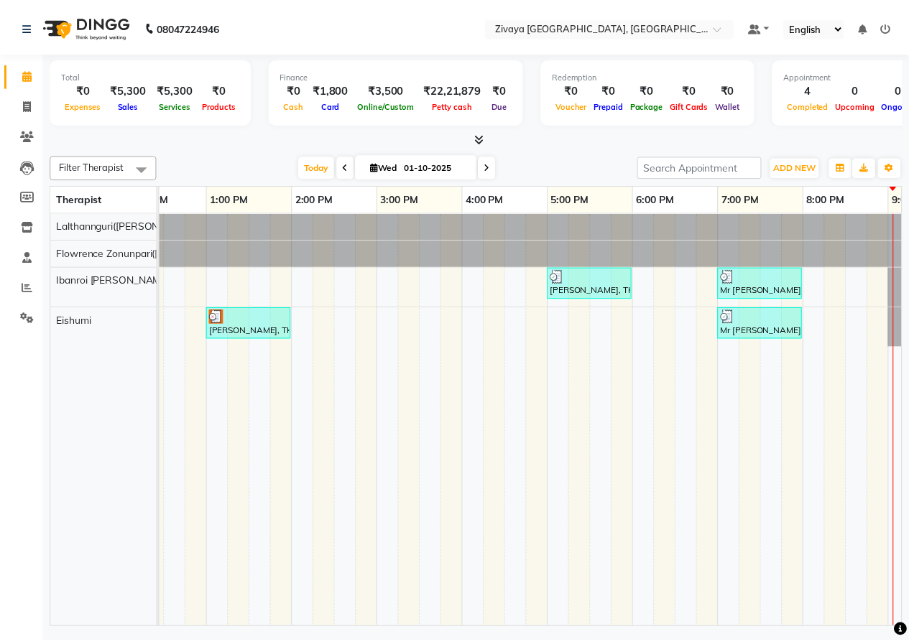
scroll to position [0, 398]
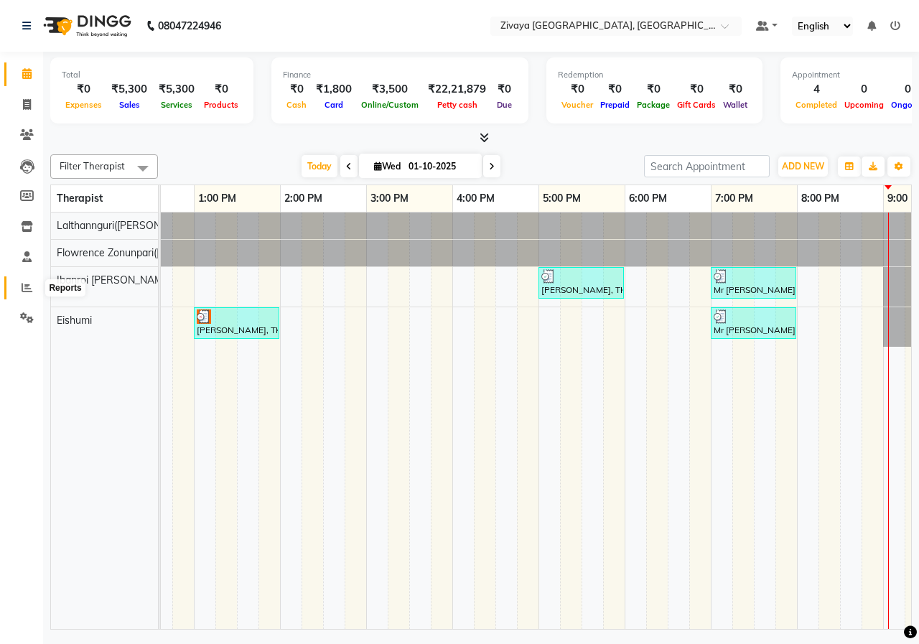
click at [27, 290] on icon at bounding box center [27, 287] width 11 height 11
